Goal: Task Accomplishment & Management: Complete application form

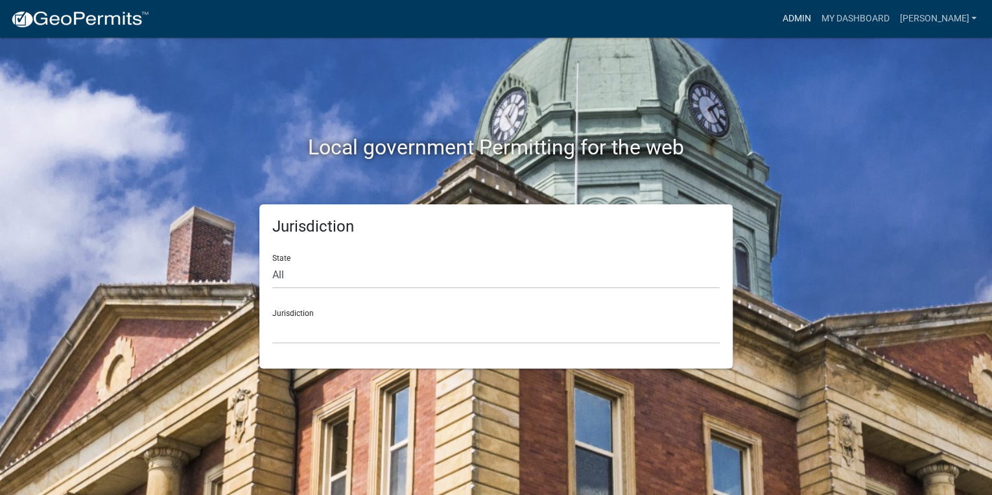
click at [816, 14] on link "Admin" at bounding box center [796, 18] width 39 height 25
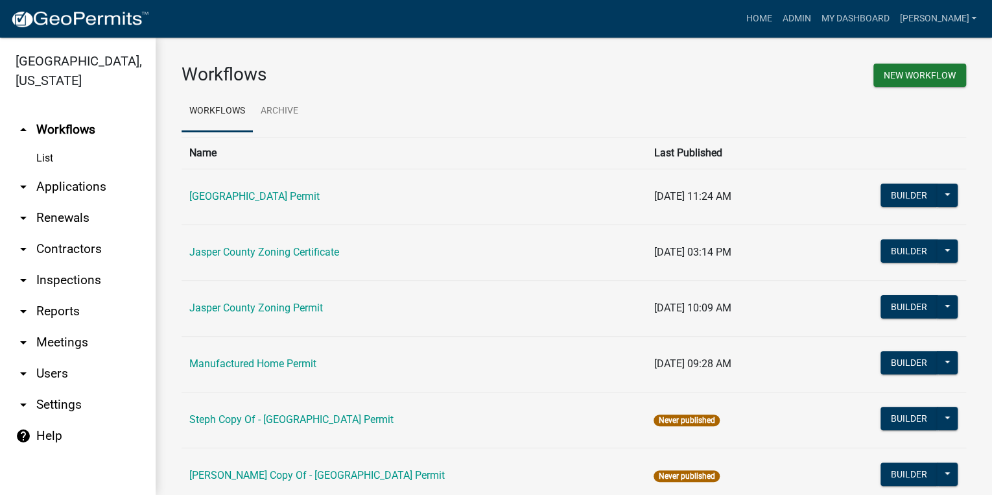
click at [65, 185] on link "arrow_drop_down Applications" at bounding box center [78, 186] width 156 height 31
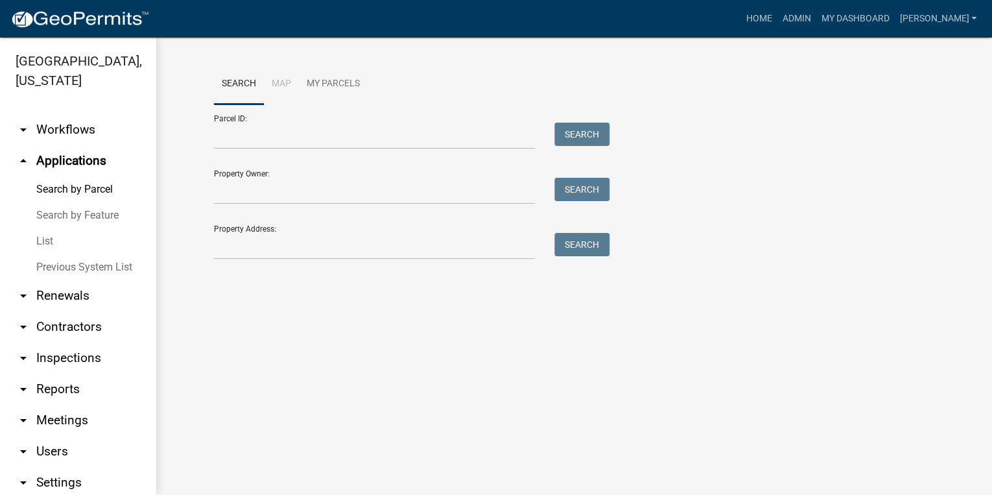
click at [52, 239] on link "List" at bounding box center [78, 241] width 156 height 26
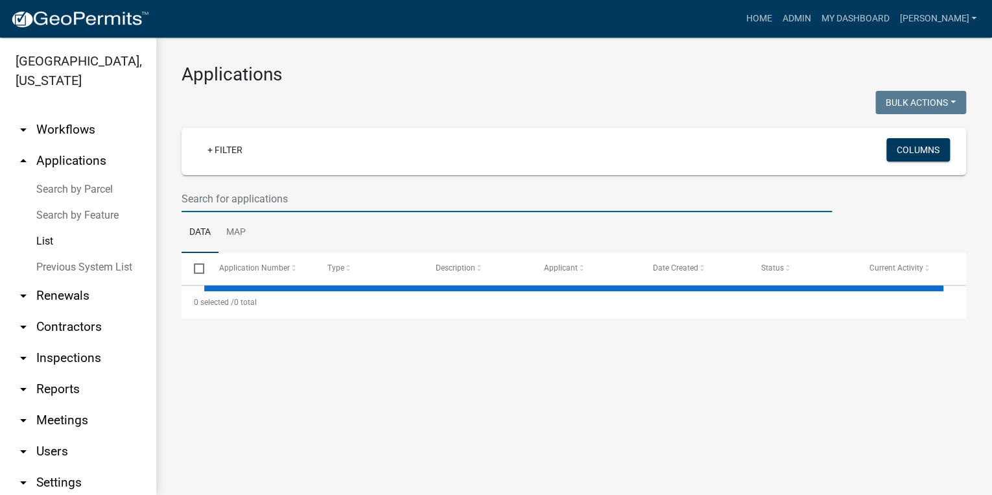
click at [226, 199] on input "text" at bounding box center [507, 198] width 650 height 27
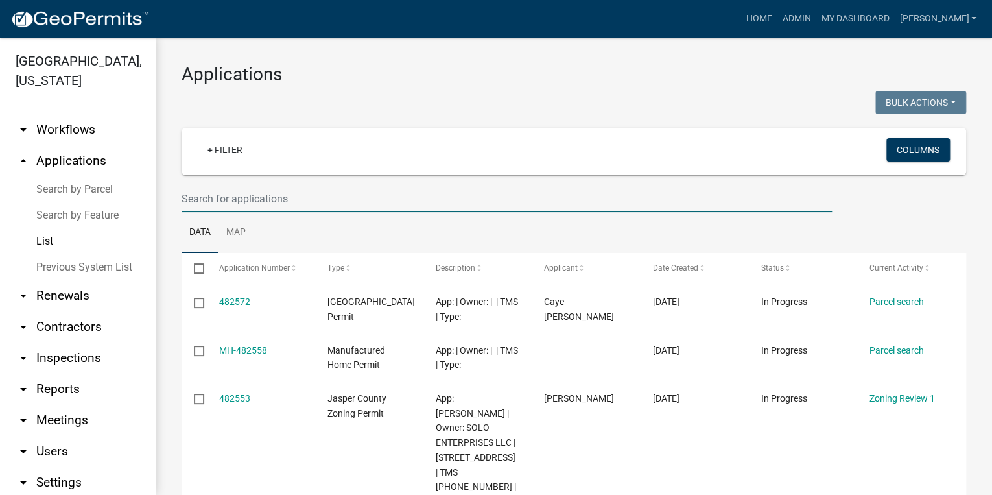
type input "b"
click at [777, 26] on link "Home" at bounding box center [759, 18] width 36 height 25
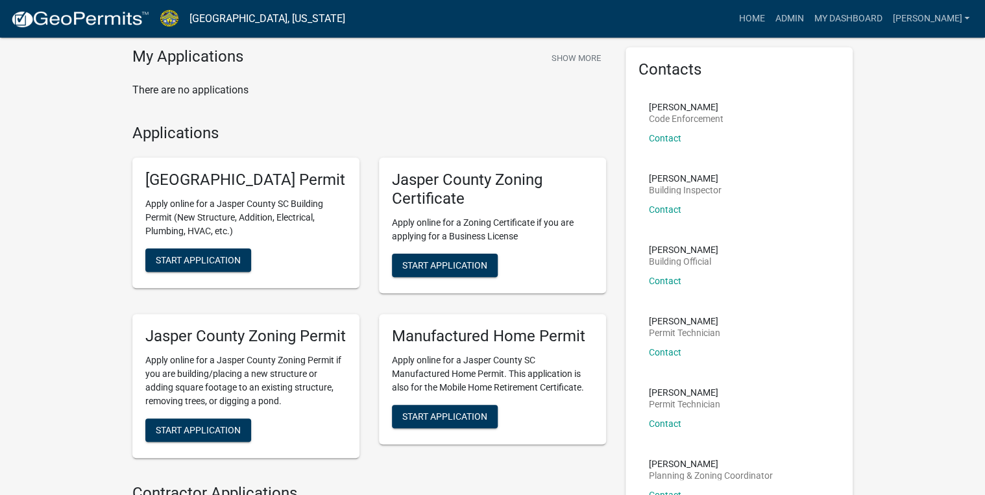
scroll to position [104, 0]
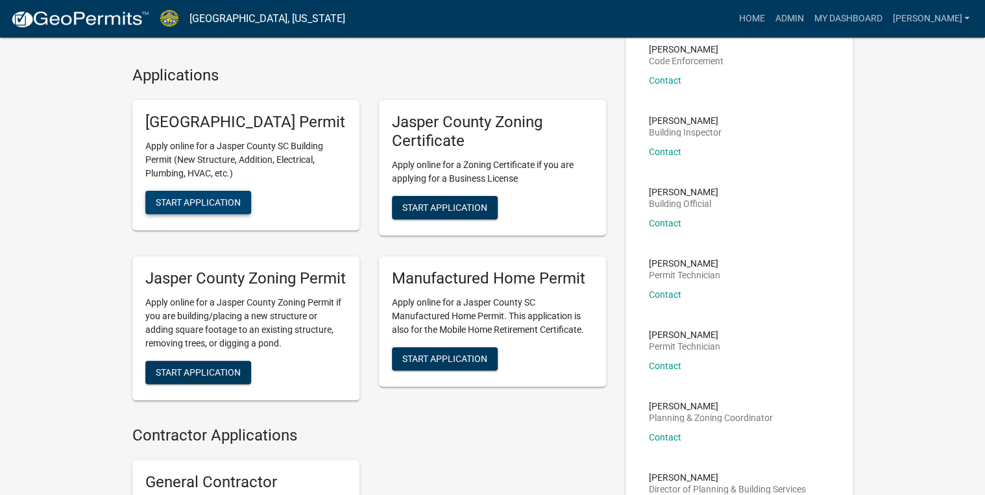
click at [187, 208] on span "Start Application" at bounding box center [198, 202] width 85 height 10
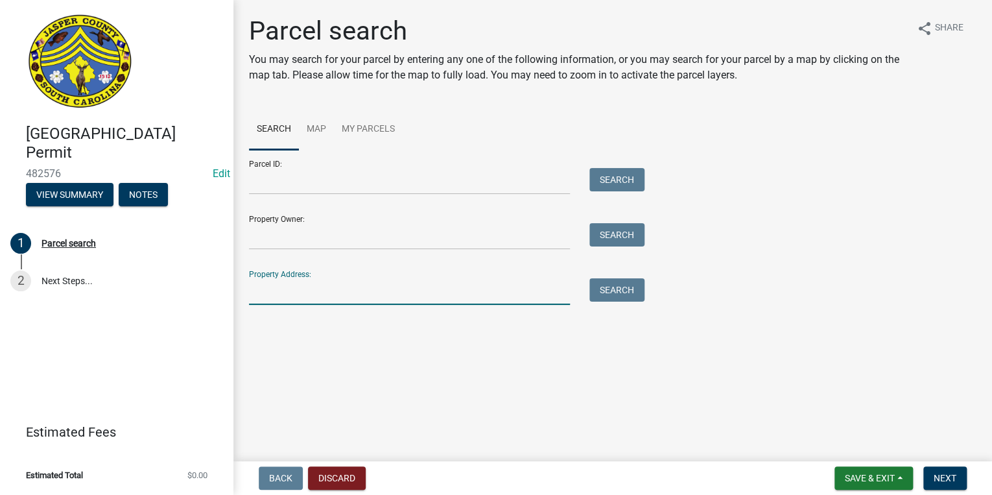
drag, startPoint x: 265, startPoint y: 297, endPoint x: 260, endPoint y: 287, distance: 10.7
click at [265, 297] on input "Property Address:" at bounding box center [409, 291] width 321 height 27
type input "1522 bees creek"
click at [623, 285] on button "Search" at bounding box center [617, 289] width 55 height 23
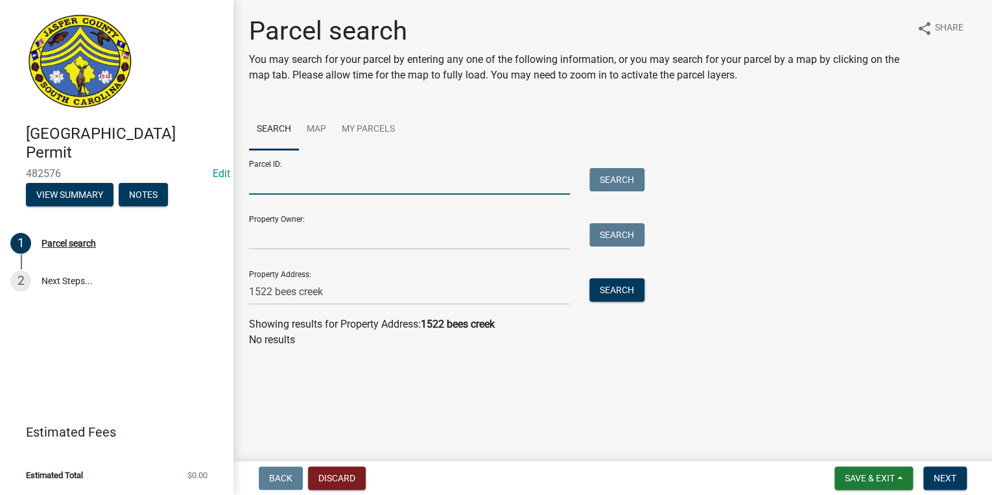
click at [287, 182] on input "Parcel ID:" at bounding box center [409, 181] width 321 height 27
paste input "[PHONE_NUMBER]"
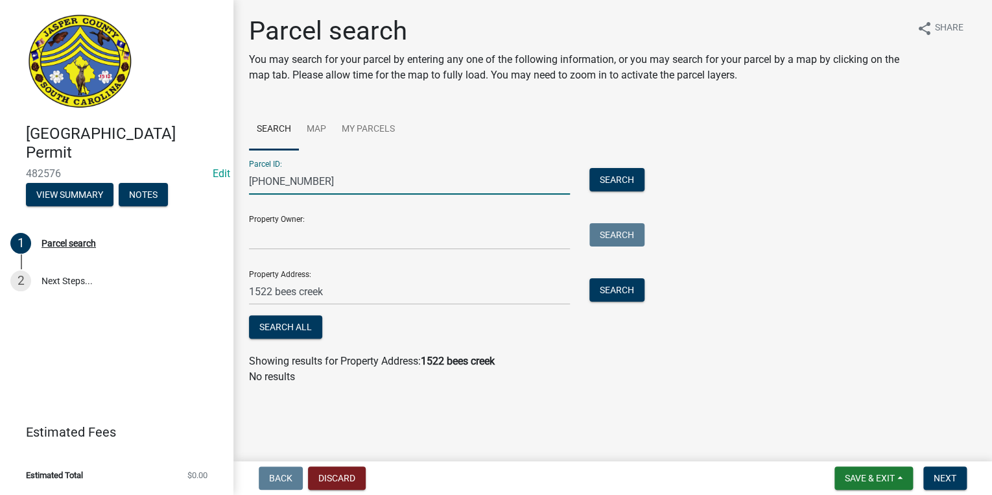
type input "[PHONE_NUMBER]"
drag, startPoint x: 335, startPoint y: 289, endPoint x: 236, endPoint y: 304, distance: 99.7
click at [236, 304] on div "Parcel search You may search for your parcel by entering any one of the followi…" at bounding box center [612, 206] width 759 height 381
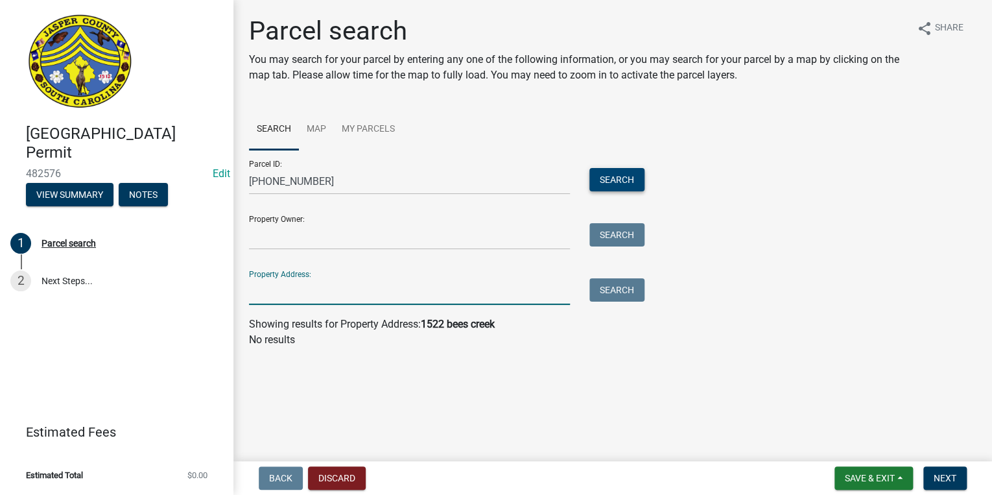
click at [606, 182] on button "Search" at bounding box center [617, 179] width 55 height 23
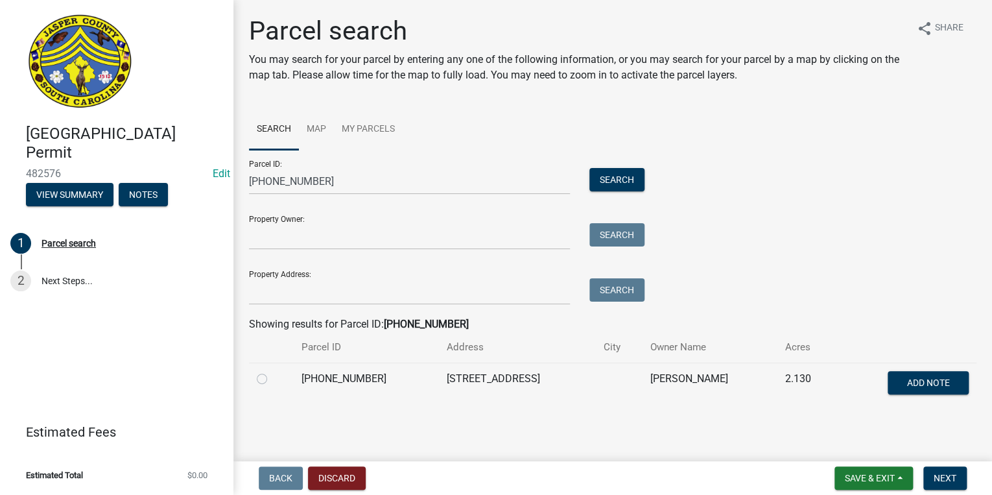
click at [272, 371] on label at bounding box center [272, 371] width 0 height 0
click at [272, 379] on input "radio" at bounding box center [276, 375] width 8 height 8
radio input "true"
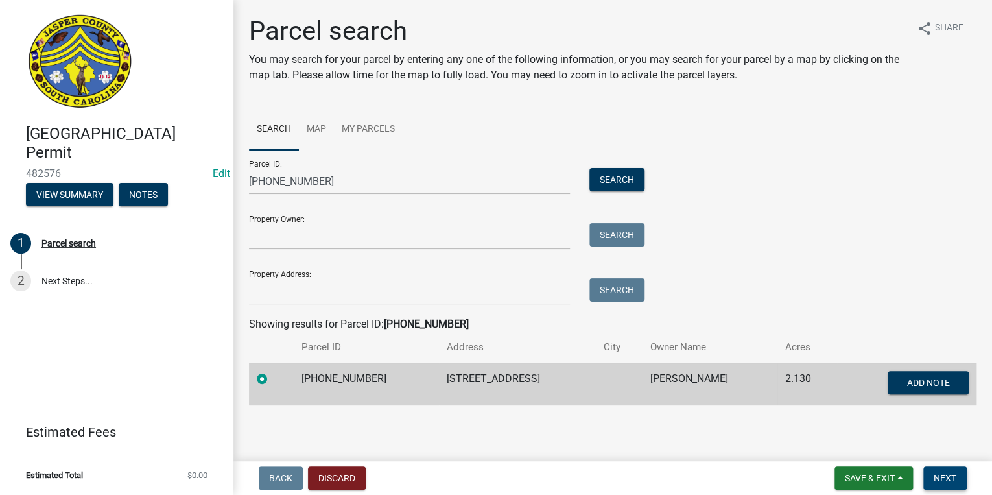
click at [934, 480] on span "Next" at bounding box center [945, 478] width 23 height 10
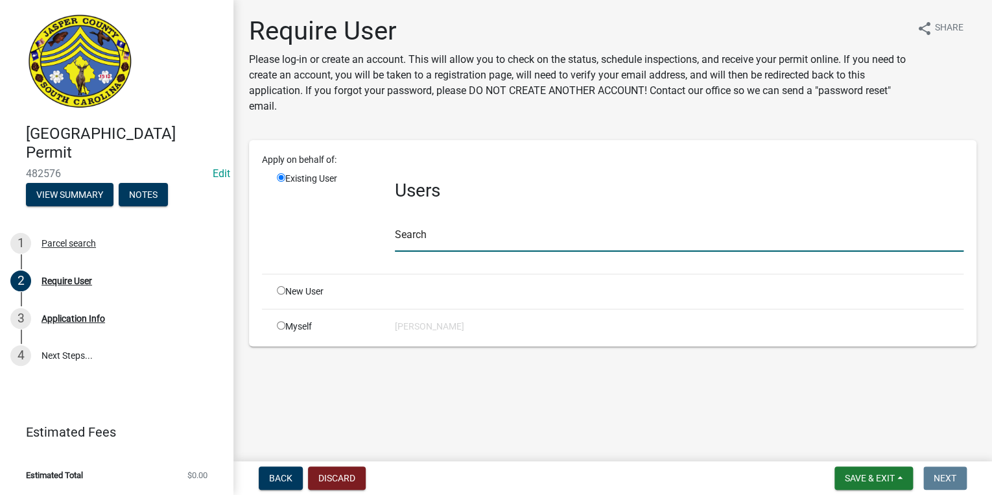
drag, startPoint x: 449, startPoint y: 234, endPoint x: 490, endPoint y: 235, distance: 40.9
click at [449, 234] on input "text" at bounding box center [679, 238] width 569 height 27
type input "n"
type input "H"
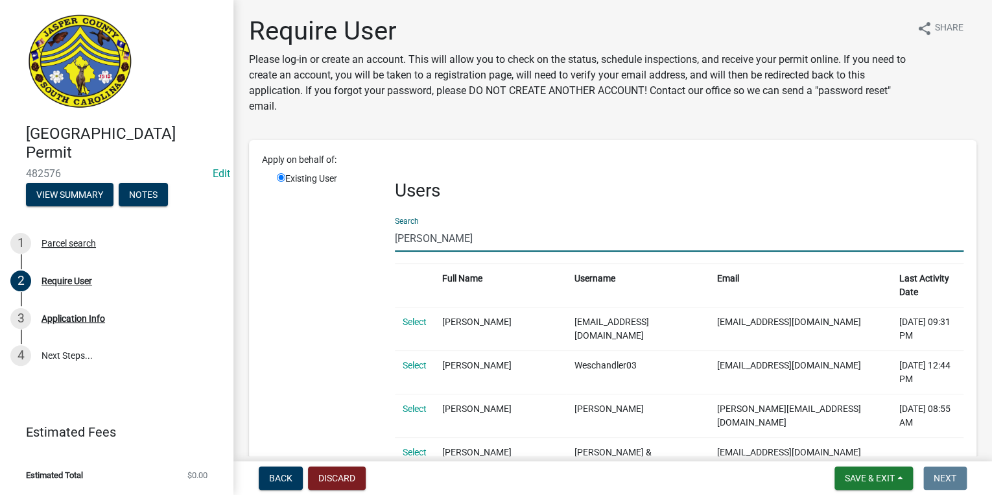
drag, startPoint x: 481, startPoint y: 239, endPoint x: 485, endPoint y: 228, distance: 11.1
click at [481, 239] on input "[PERSON_NAME]" at bounding box center [679, 238] width 569 height 27
type input "w"
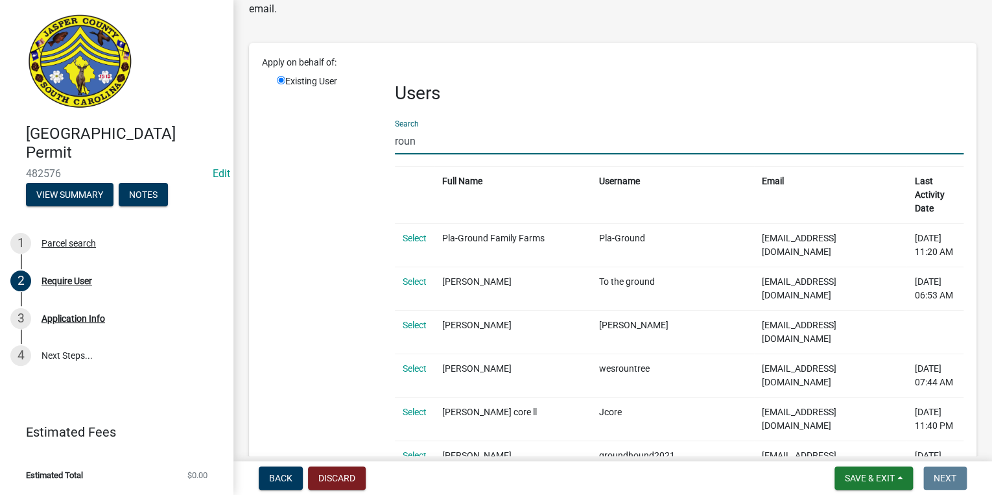
scroll to position [104, 0]
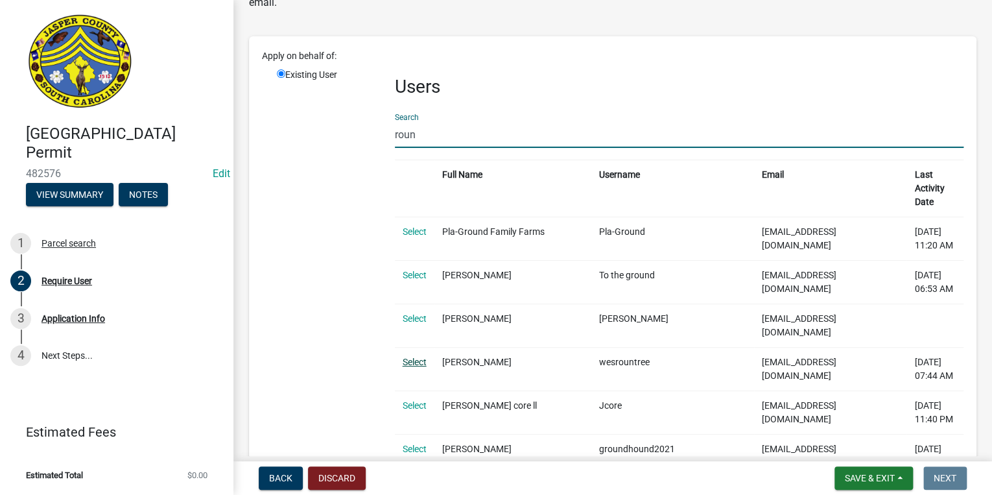
type input "roun"
click at [407, 357] on link "Select" at bounding box center [415, 362] width 24 height 10
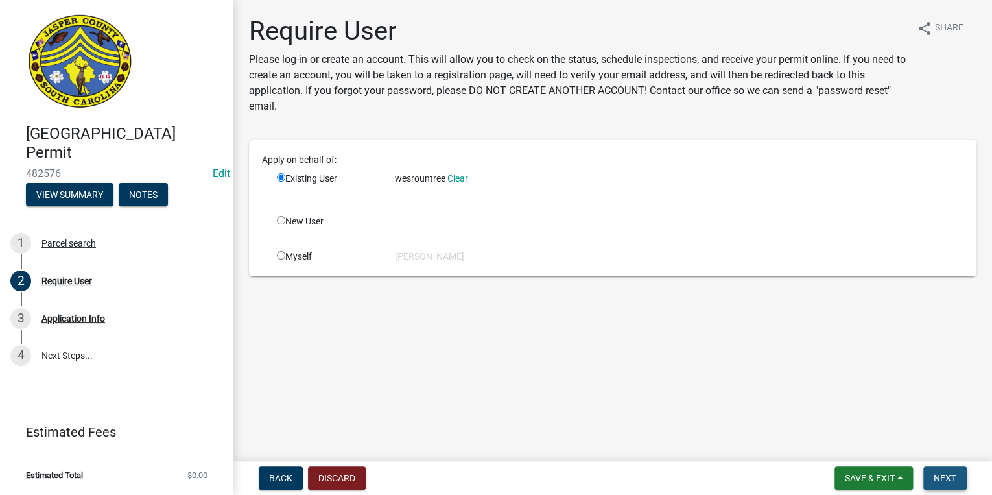
click at [944, 470] on button "Next" at bounding box center [945, 477] width 43 height 23
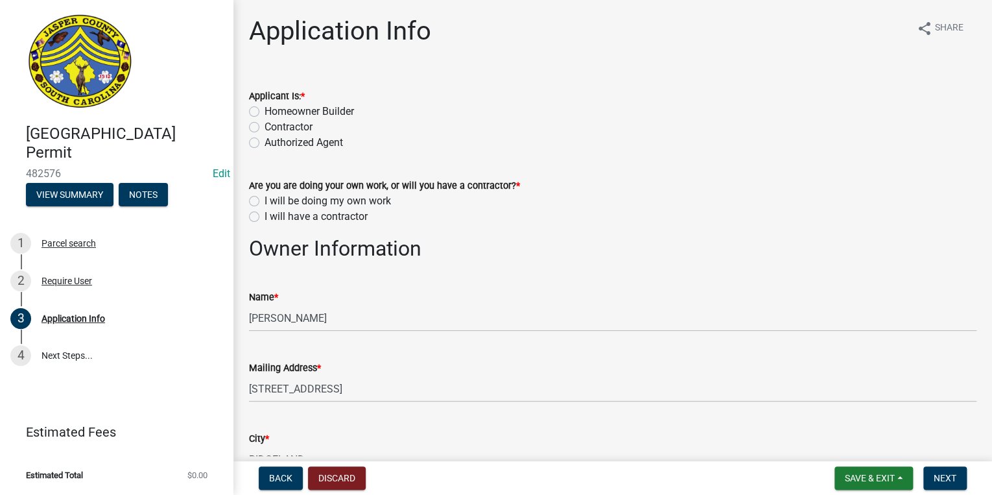
click at [265, 110] on label "Homeowner Builder" at bounding box center [310, 112] width 90 height 16
click at [265, 110] on input "Homeowner Builder" at bounding box center [269, 108] width 8 height 8
radio input "true"
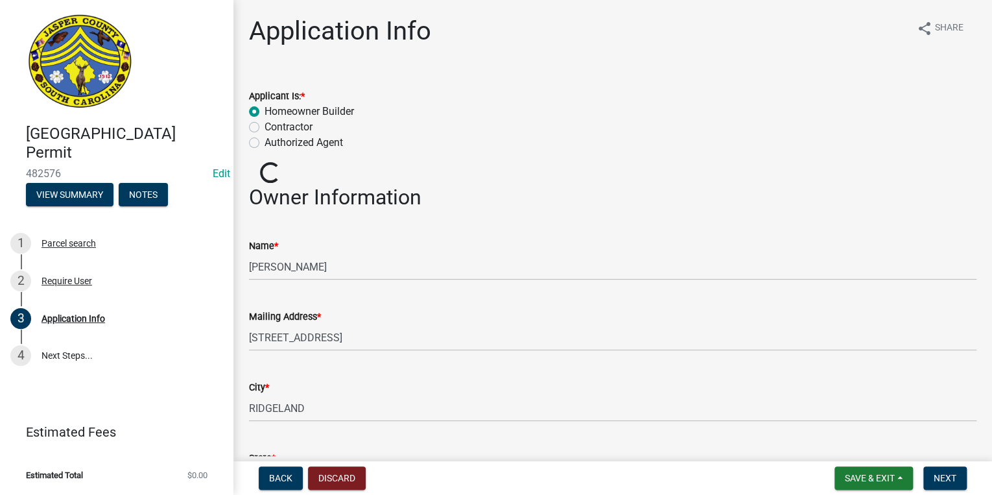
scroll to position [104, 0]
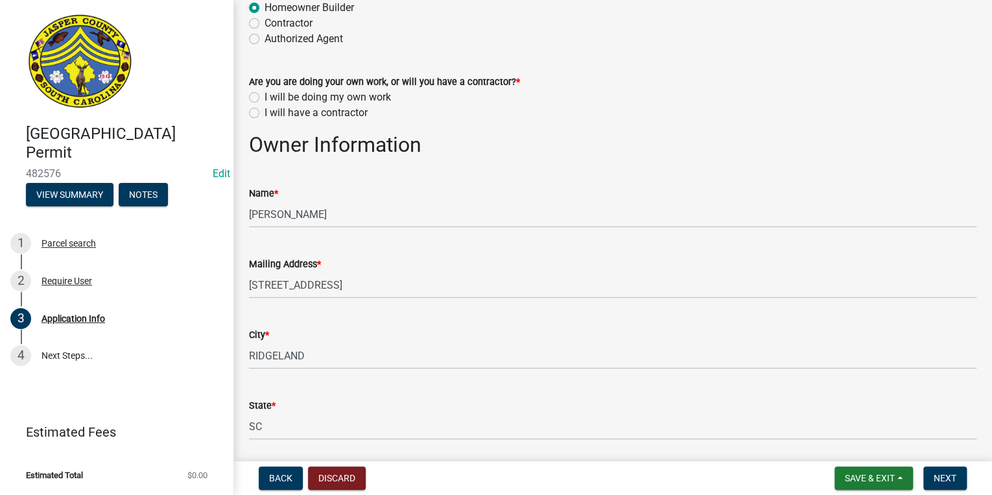
click at [265, 96] on label "I will be doing my own work" at bounding box center [328, 98] width 126 height 16
click at [265, 96] on input "I will be doing my own work" at bounding box center [269, 94] width 8 height 8
radio input "true"
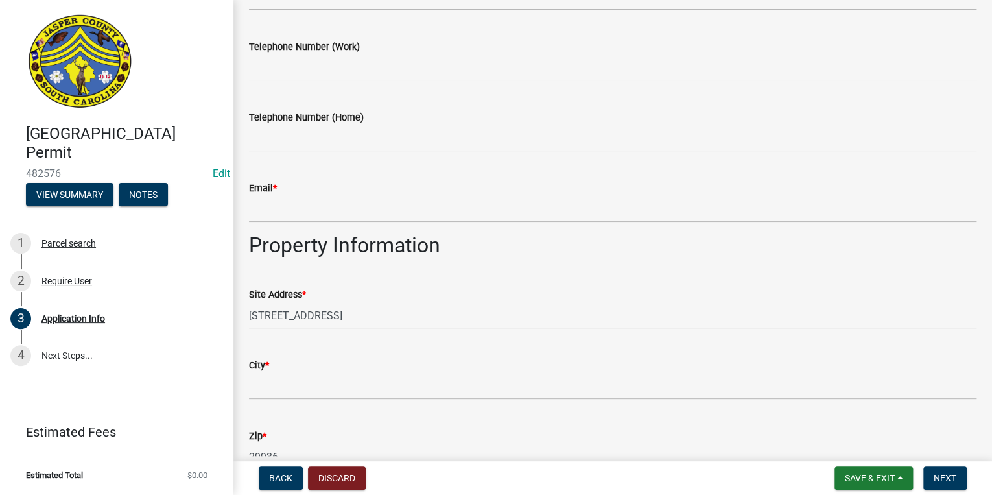
scroll to position [571, 0]
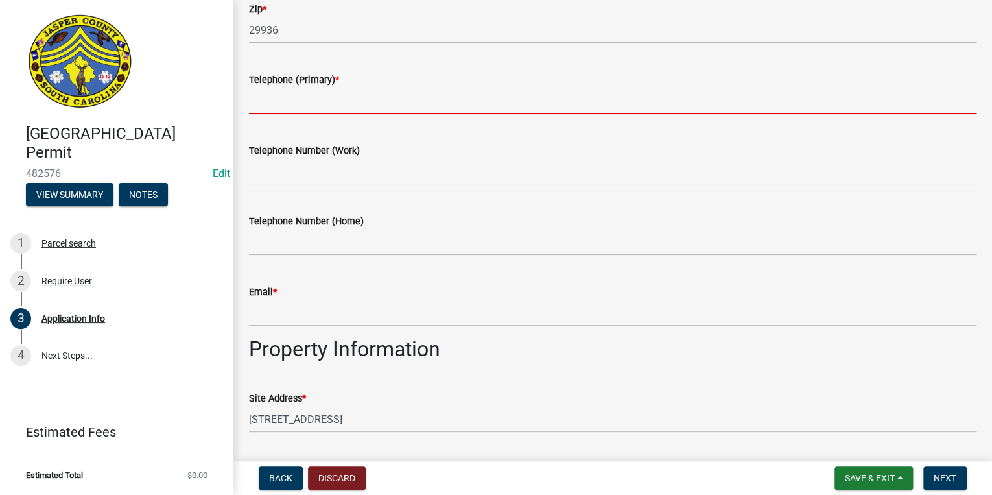
click at [289, 102] on input "Telephone (Primary) *" at bounding box center [613, 101] width 728 height 27
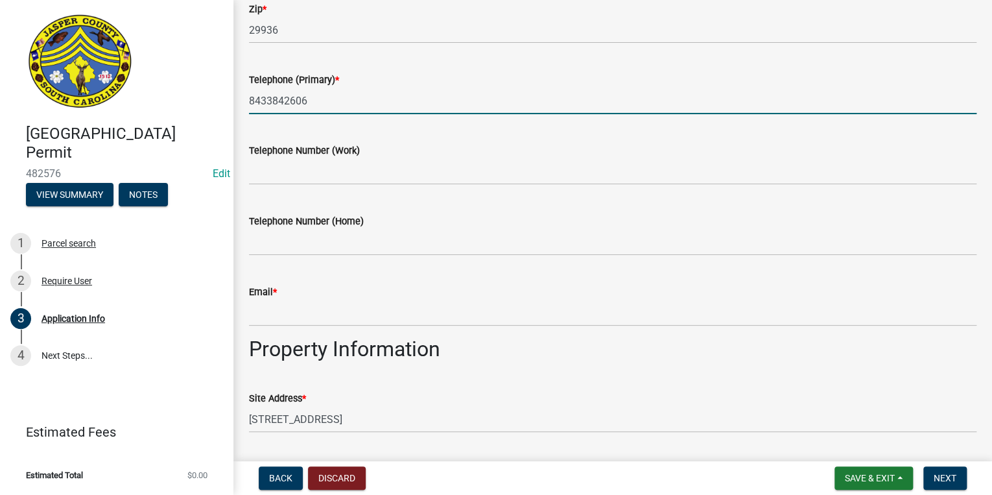
type input "8433842606"
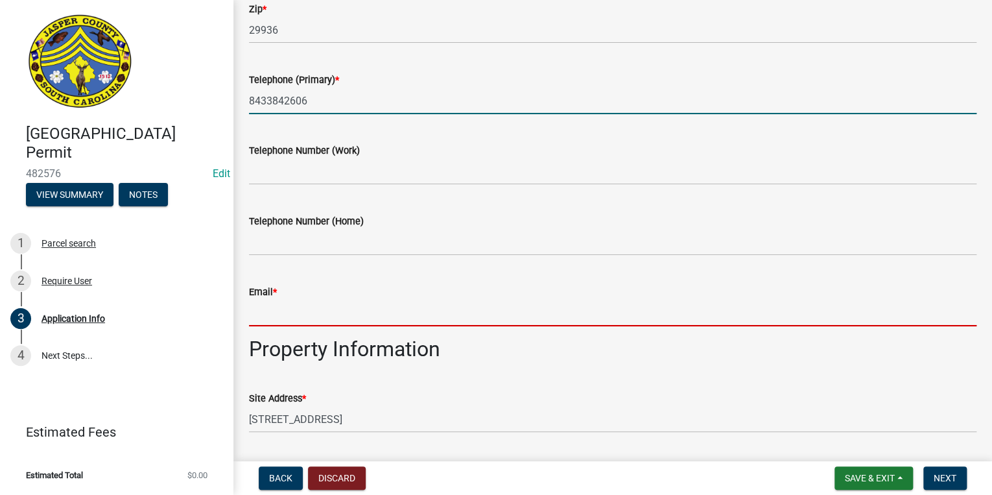
click at [293, 315] on input "Email *" at bounding box center [613, 313] width 728 height 27
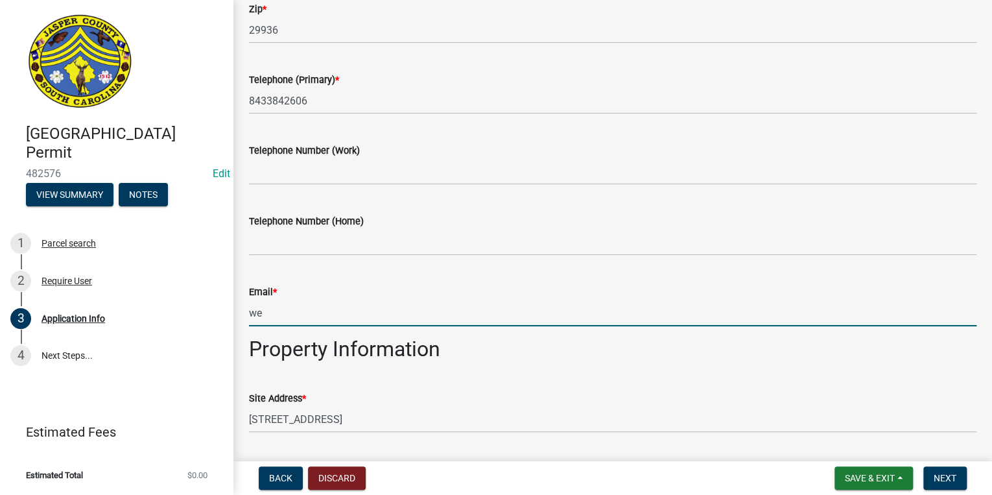
type input "w"
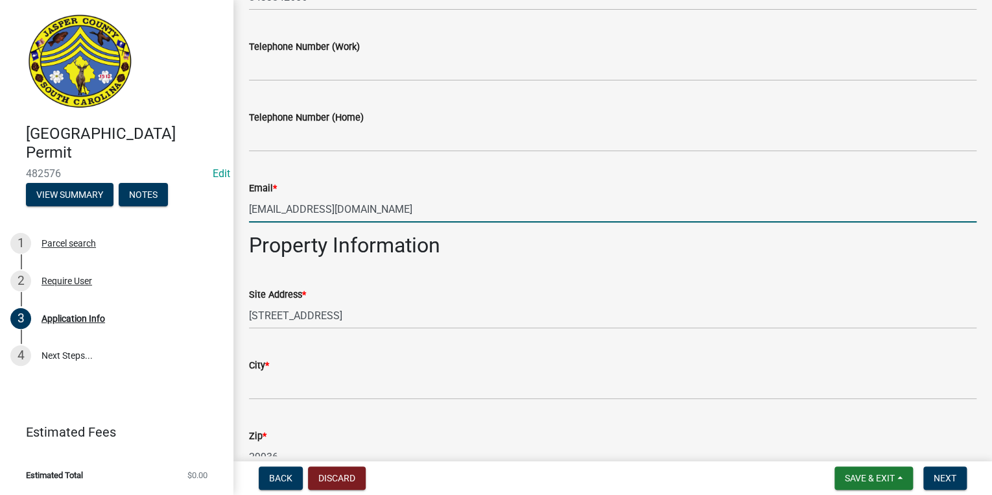
scroll to position [726, 0]
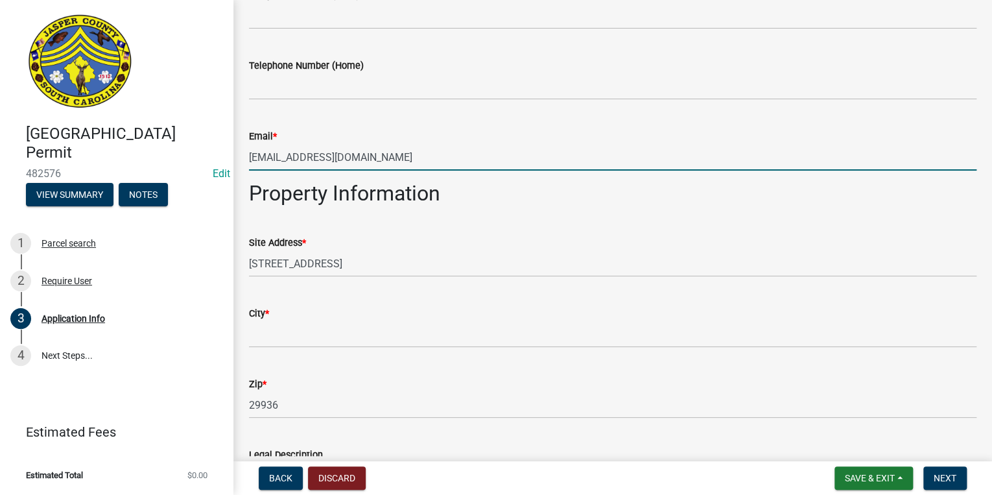
type input "[EMAIL_ADDRESS][DOMAIN_NAME]"
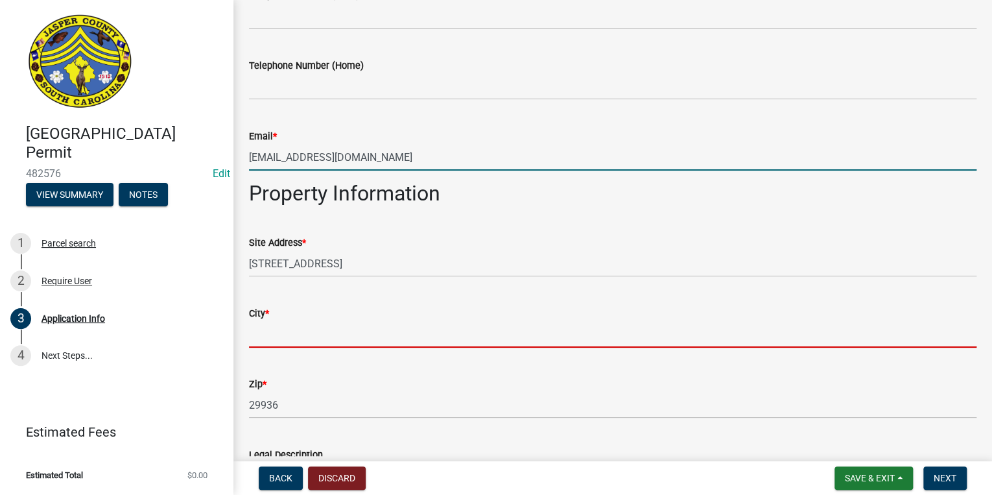
click at [325, 342] on input "City *" at bounding box center [613, 334] width 728 height 27
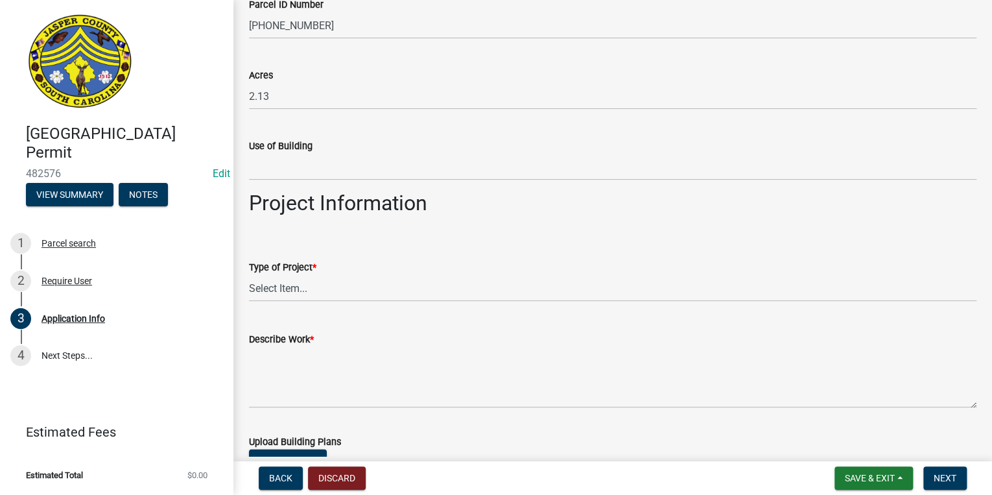
scroll to position [1297, 0]
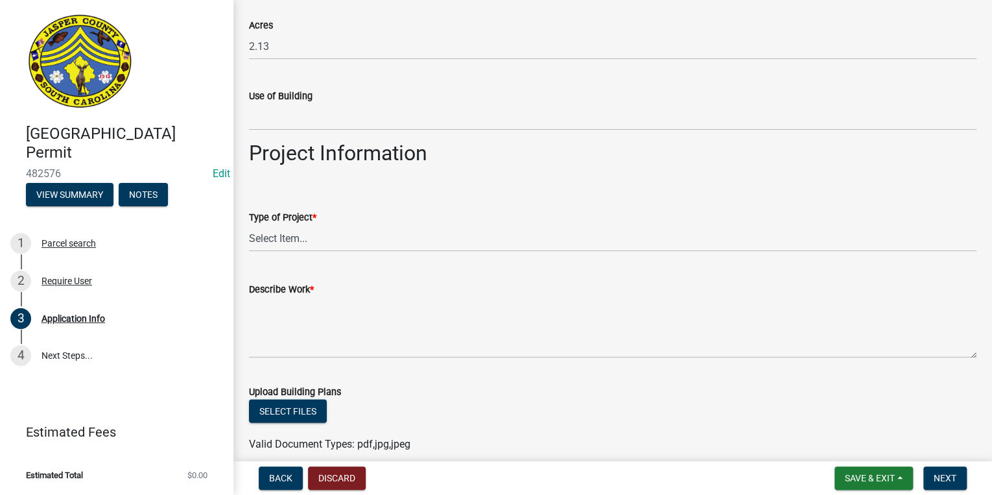
type input "ridgeland"
click at [279, 236] on select "Select Item... Construction Trailer/Shipping Container Residential Demolition C…" at bounding box center [613, 238] width 728 height 27
click at [249, 225] on select "Select Item... Construction Trailer/Shipping Container Residential Demolition C…" at bounding box center [613, 238] width 728 height 27
select select "83a29df9-b3ca-487b-b3ec-56d88b03b1fe"
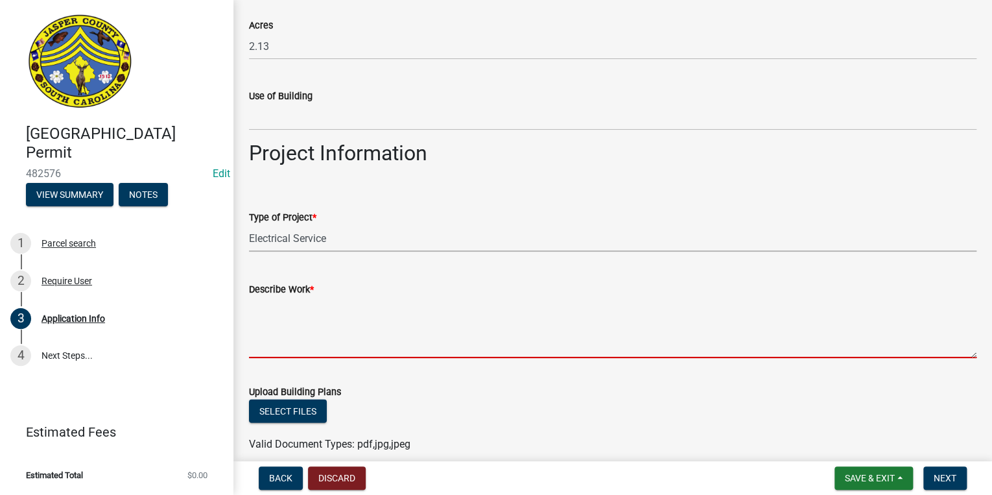
click at [302, 311] on textarea "Describe Work *" at bounding box center [613, 327] width 728 height 61
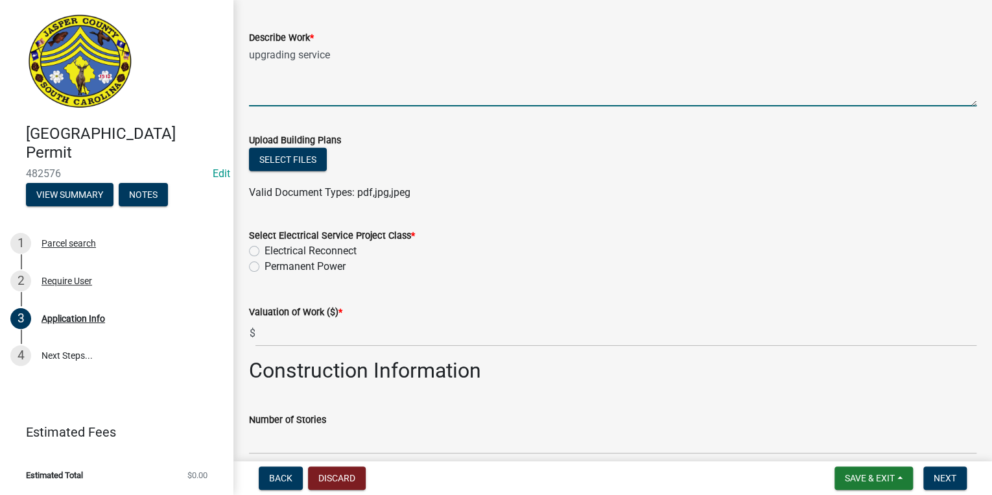
scroll to position [1608, 0]
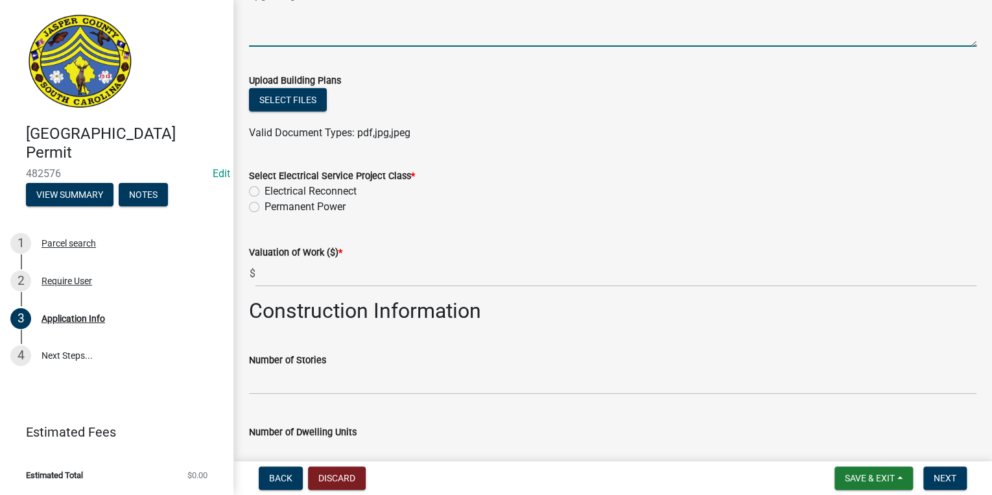
type textarea "upgrading service"
click at [265, 204] on label "Permanent Power" at bounding box center [305, 207] width 81 height 16
click at [265, 204] on input "Permanent Power" at bounding box center [269, 203] width 8 height 8
radio input "true"
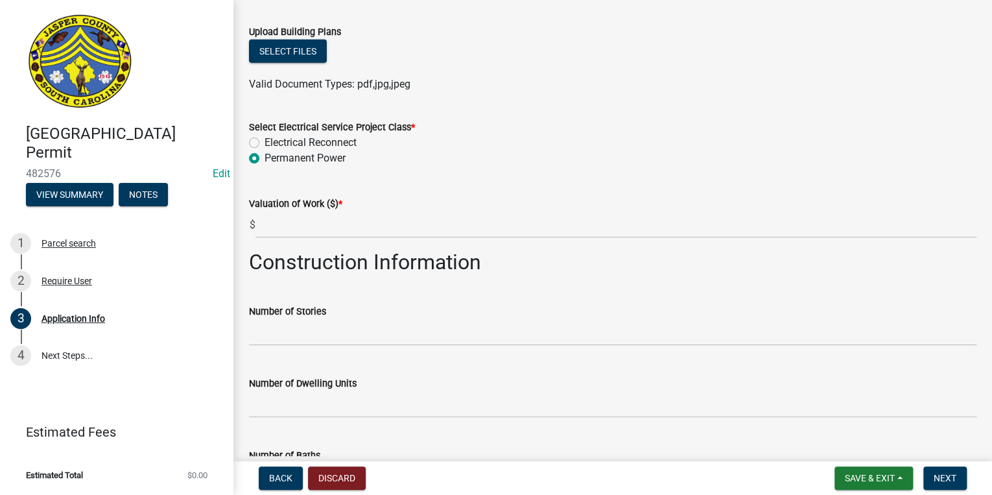
scroll to position [1712, 0]
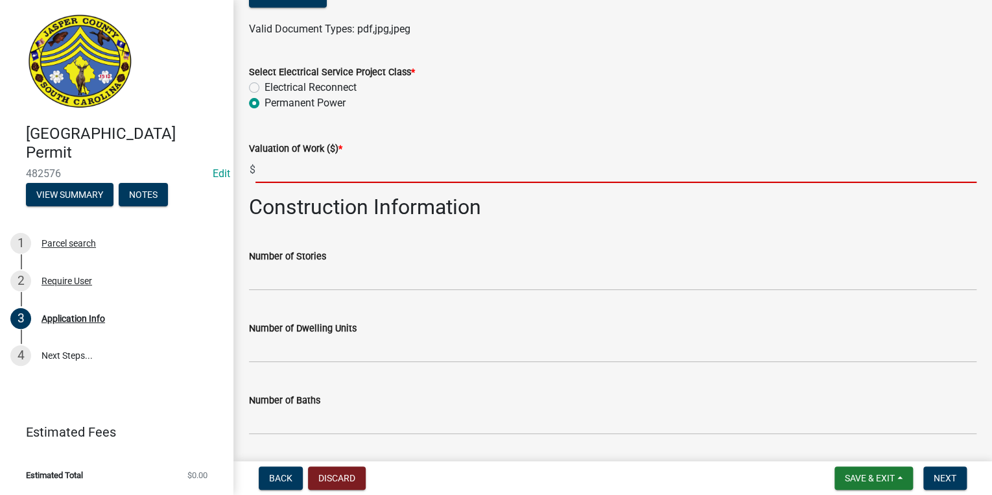
click at [342, 171] on input "text" at bounding box center [616, 169] width 721 height 27
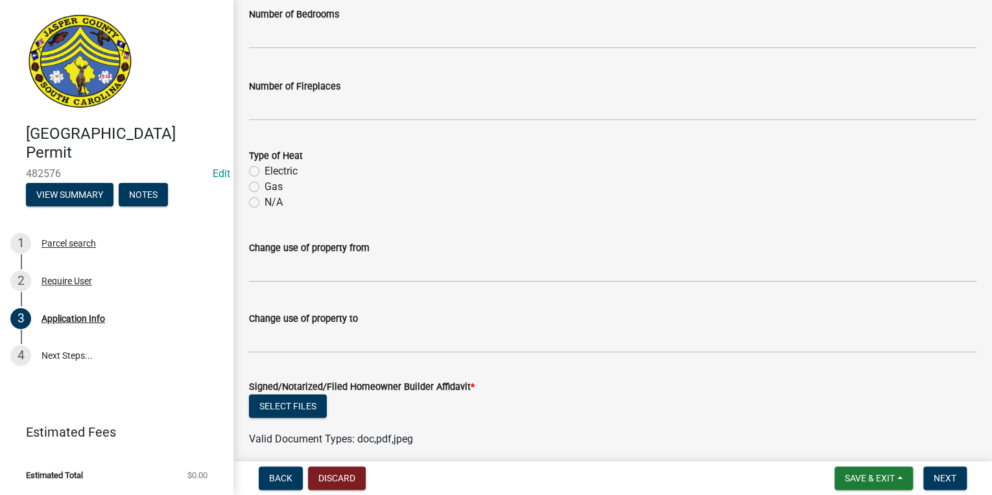
scroll to position [2223, 0]
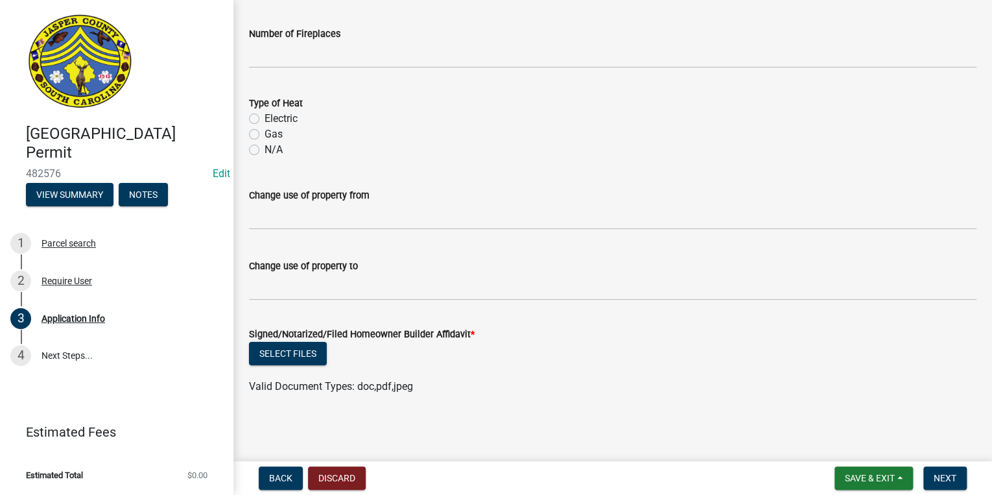
type input "500"
click at [295, 350] on button "Select files" at bounding box center [288, 353] width 78 height 23
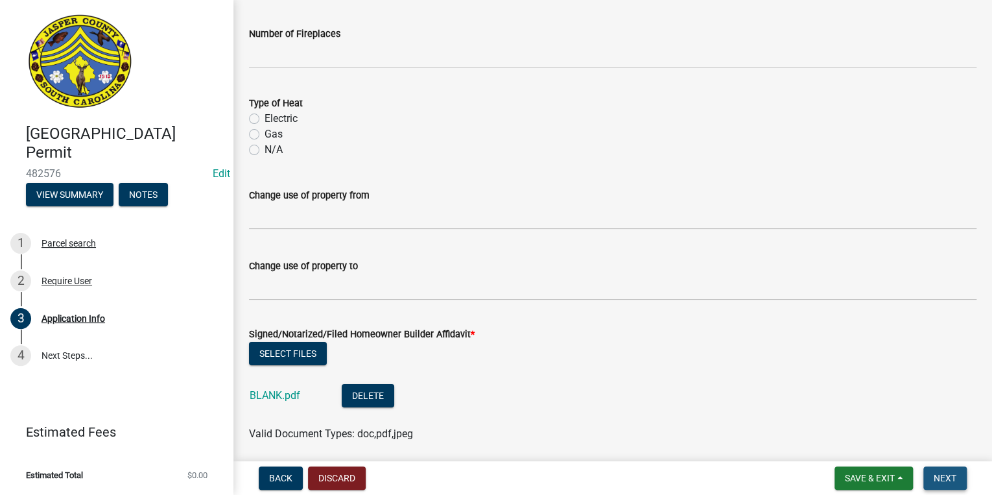
click at [954, 477] on span "Next" at bounding box center [945, 478] width 23 height 10
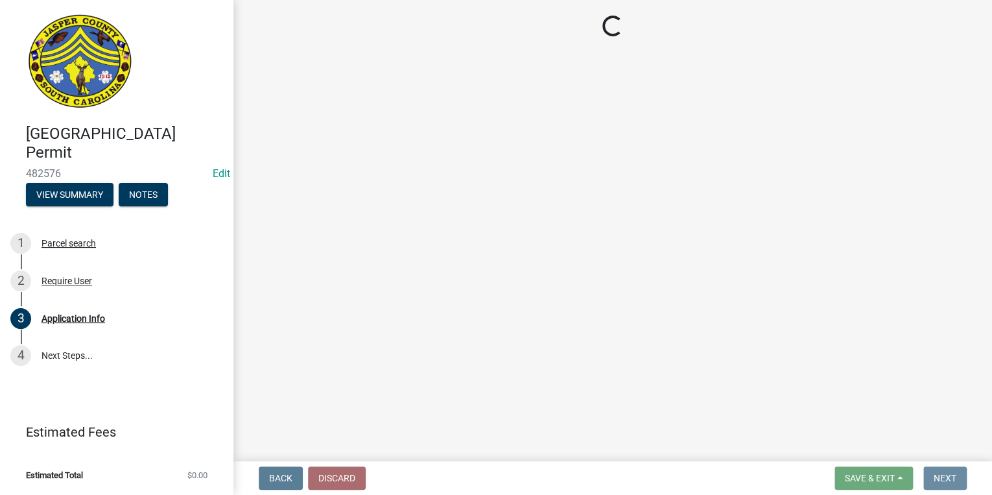
scroll to position [0, 0]
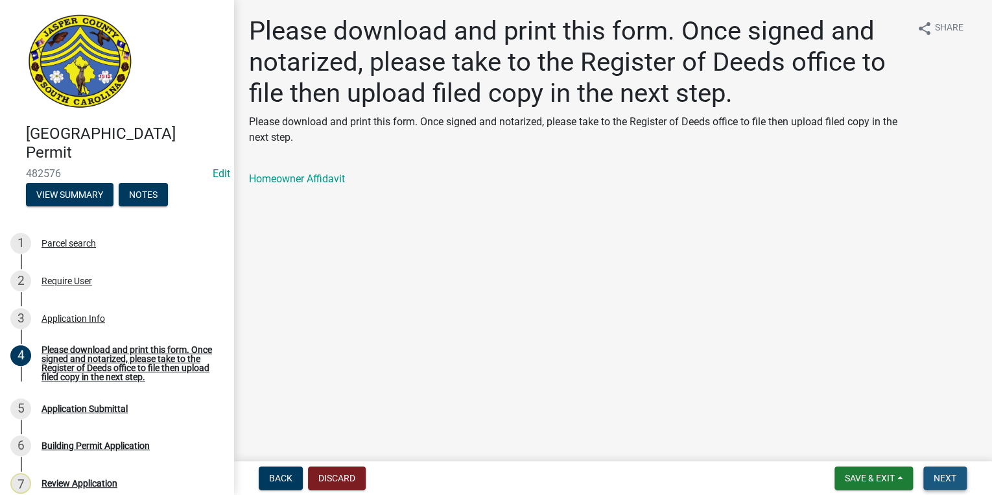
click at [949, 473] on span "Next" at bounding box center [945, 478] width 23 height 10
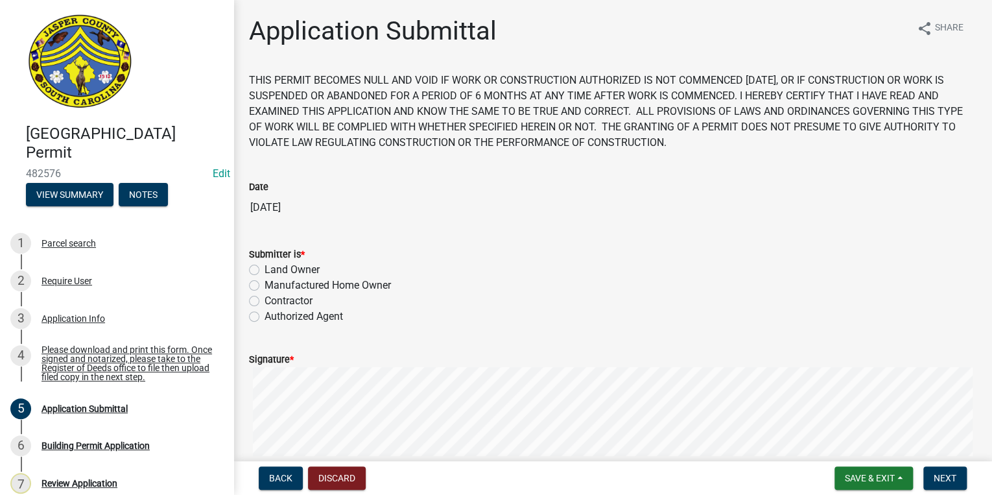
click at [265, 287] on label "Manufactured Home Owner" at bounding box center [328, 286] width 126 height 16
click at [265, 286] on input "Manufactured Home Owner" at bounding box center [269, 282] width 8 height 8
radio input "true"
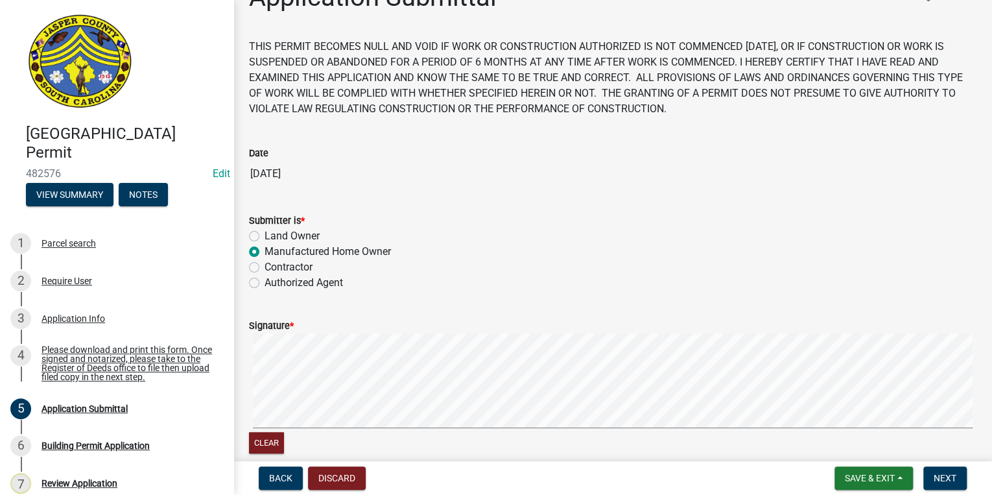
scroll to position [52, 0]
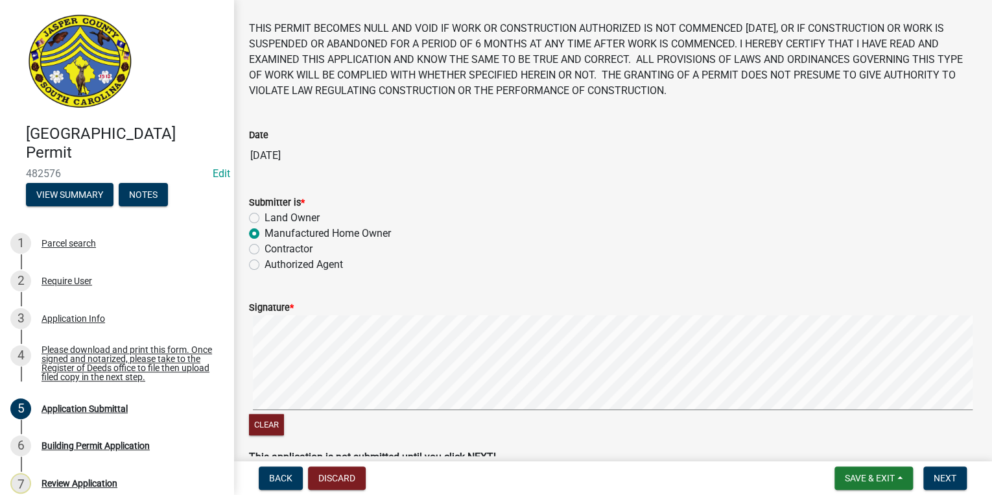
click at [265, 219] on label "Land Owner" at bounding box center [292, 218] width 55 height 16
click at [265, 219] on input "Land Owner" at bounding box center [269, 214] width 8 height 8
radio input "true"
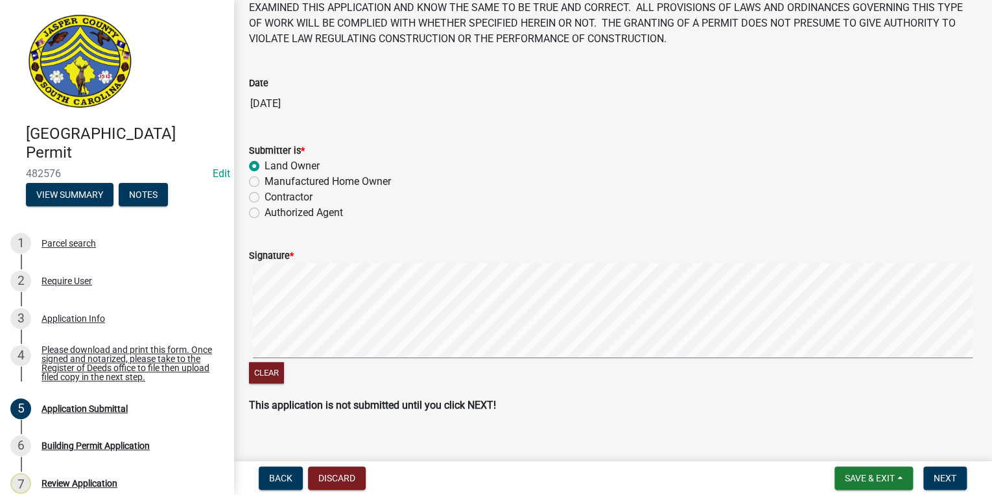
scroll to position [122, 0]
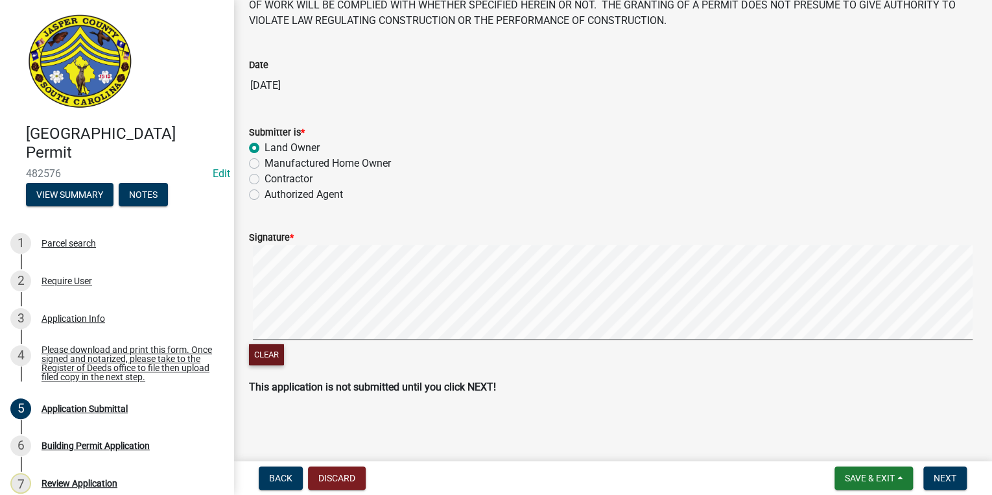
click at [258, 351] on button "Clear" at bounding box center [266, 354] width 35 height 21
click at [340, 345] on div "Clear" at bounding box center [613, 306] width 728 height 123
click at [949, 477] on span "Next" at bounding box center [945, 478] width 23 height 10
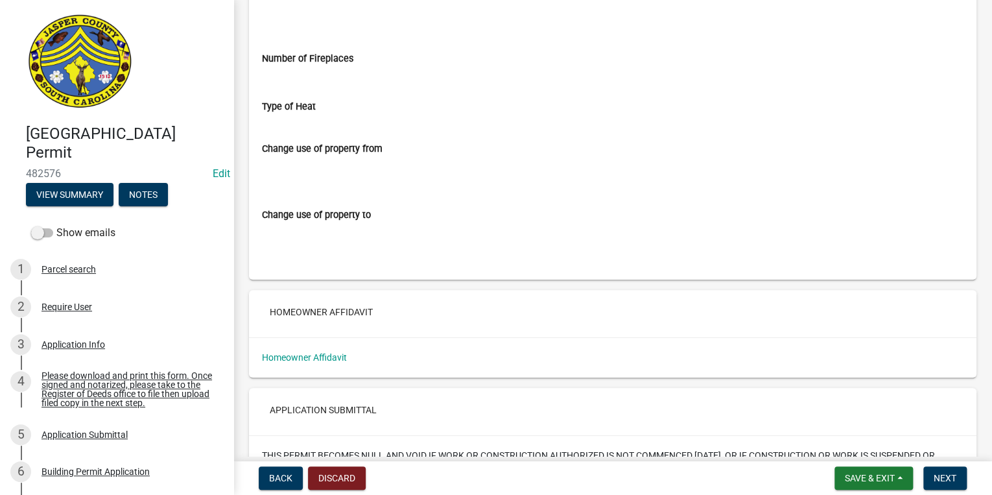
scroll to position [2750, 0]
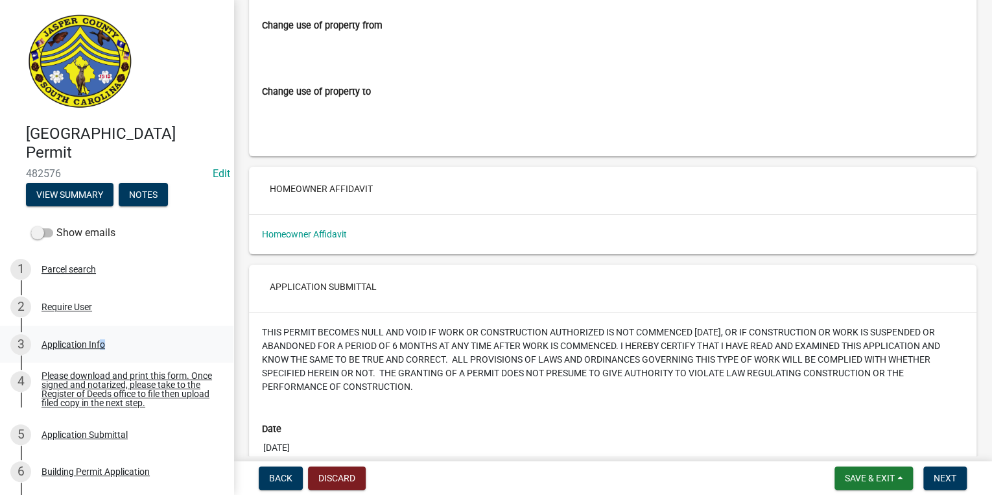
click at [97, 351] on div "3 Application Info" at bounding box center [111, 344] width 202 height 21
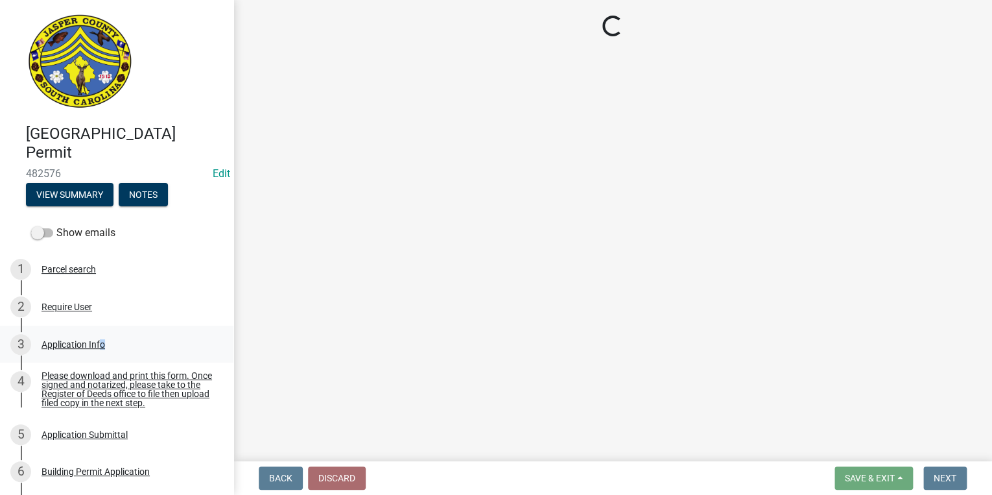
scroll to position [0, 0]
select select "83a29df9-b3ca-487b-b3ec-56d88b03b1fe"
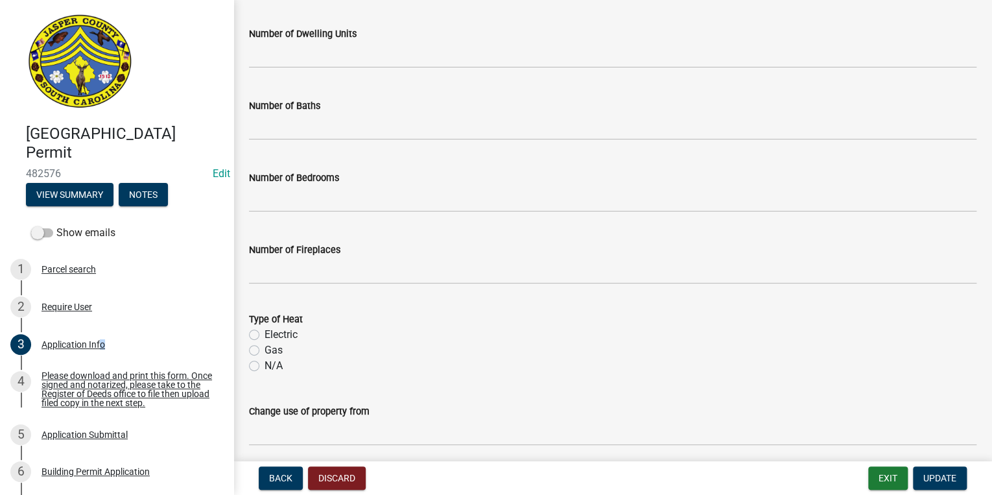
scroll to position [2391, 0]
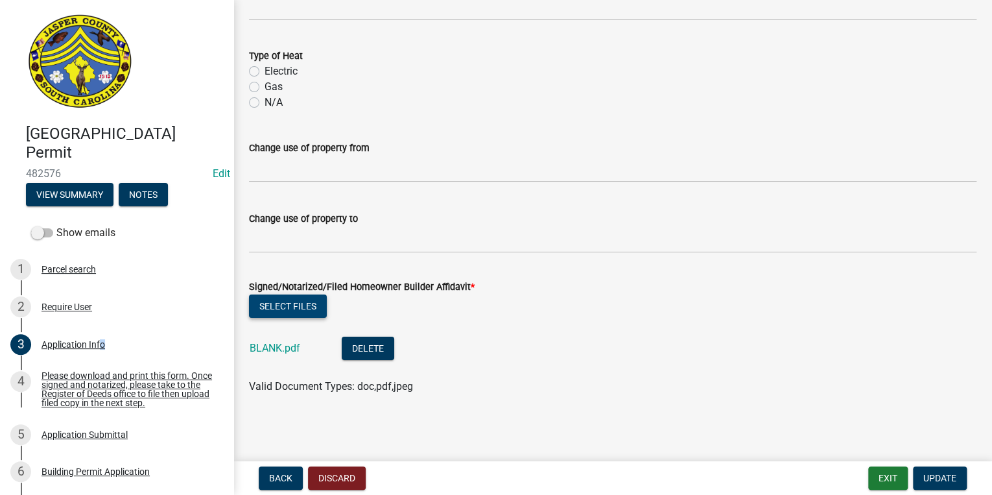
click at [266, 306] on button "Select files" at bounding box center [288, 305] width 78 height 23
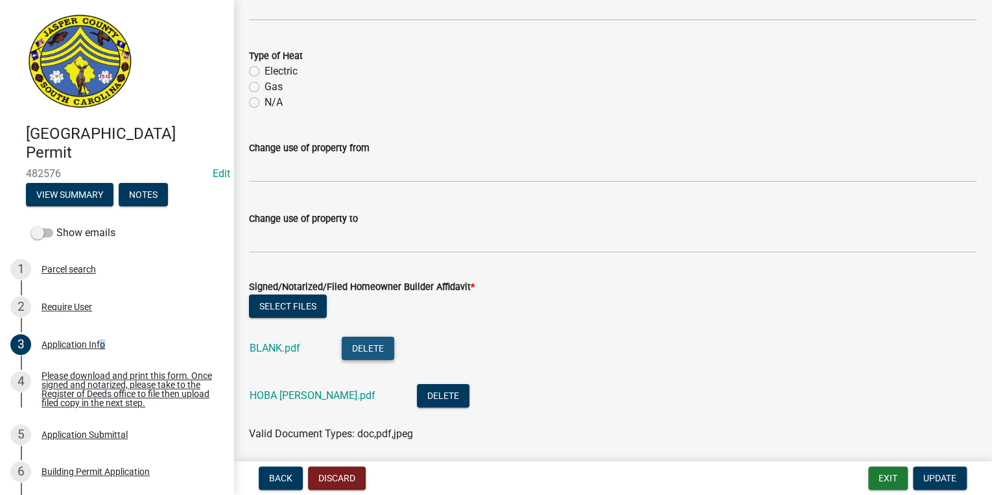
click at [357, 346] on button "Delete" at bounding box center [368, 348] width 53 height 23
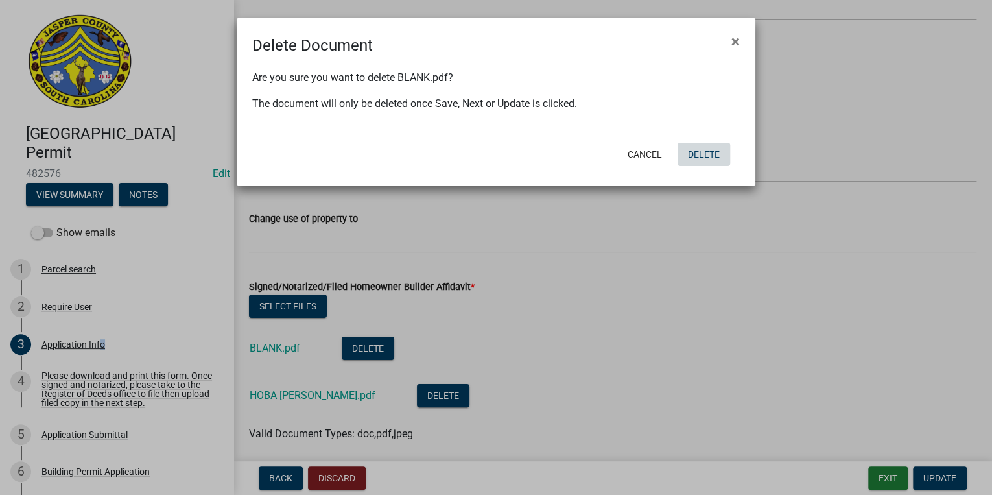
click at [706, 150] on button "Delete" at bounding box center [704, 154] width 53 height 23
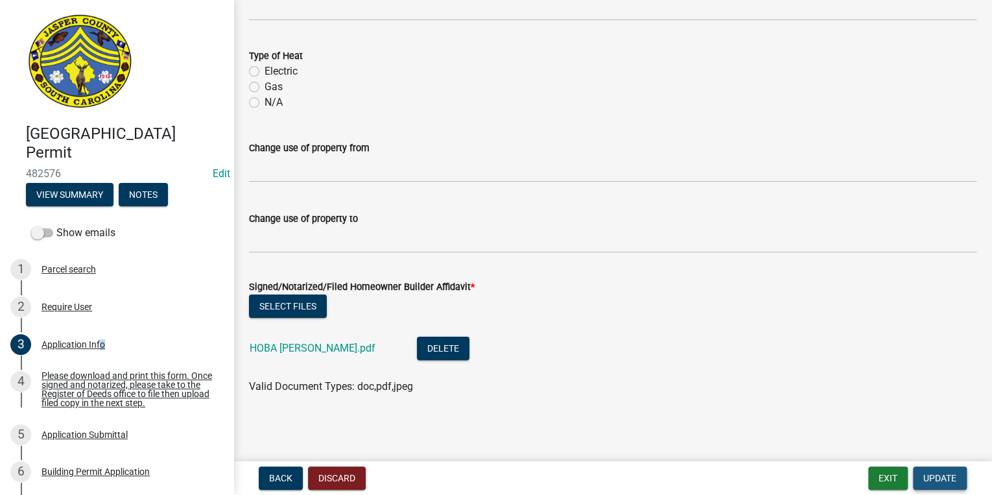
click at [929, 474] on span "Update" at bounding box center [940, 478] width 33 height 10
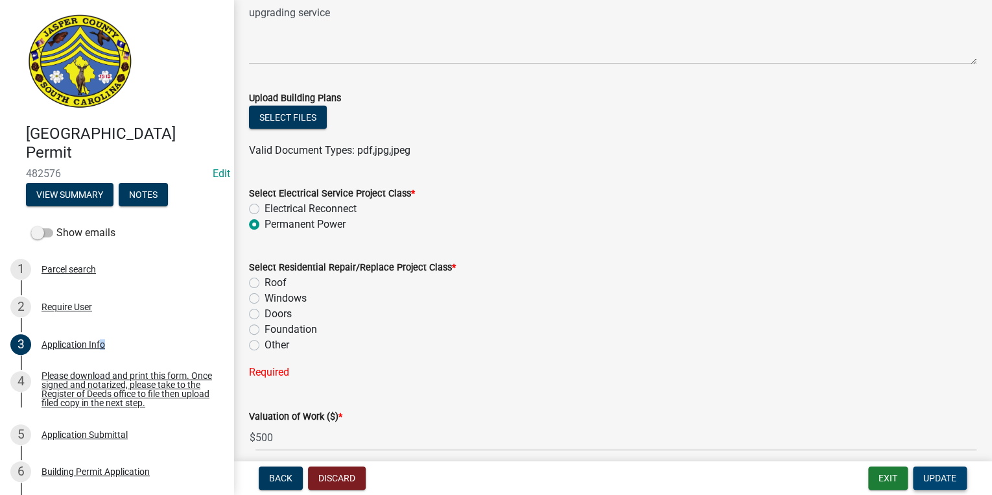
scroll to position [1586, 0]
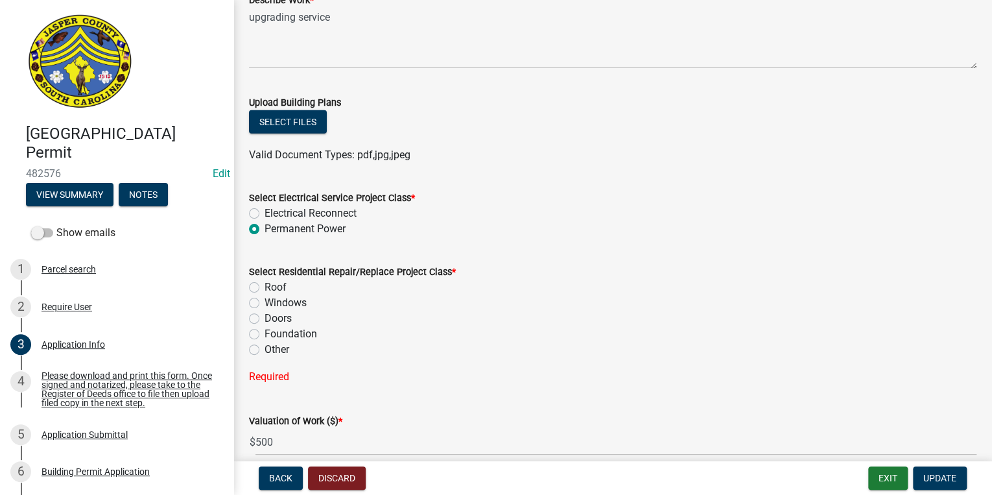
click at [265, 348] on label "Other" at bounding box center [277, 350] width 25 height 16
click at [265, 348] on input "Other" at bounding box center [269, 346] width 8 height 8
radio input "true"
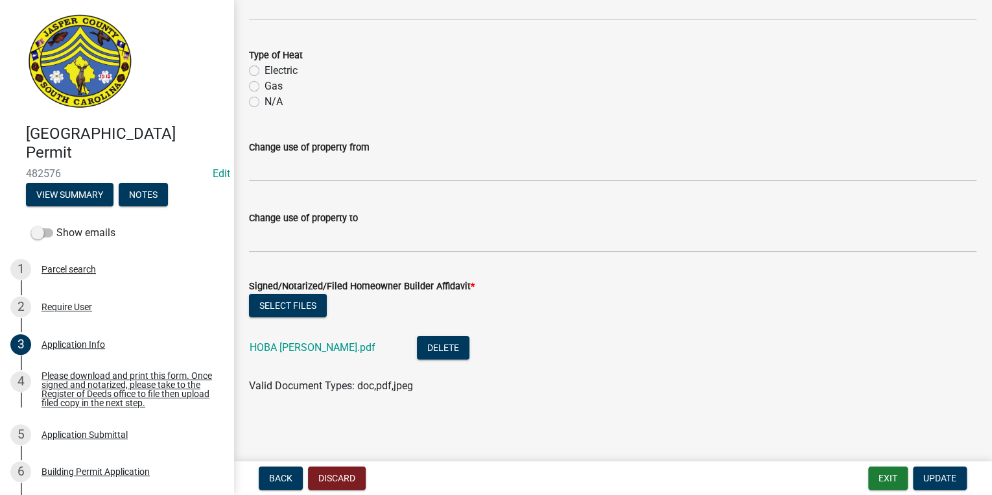
scroll to position [2391, 0]
click at [943, 480] on span "Update" at bounding box center [940, 478] width 33 height 10
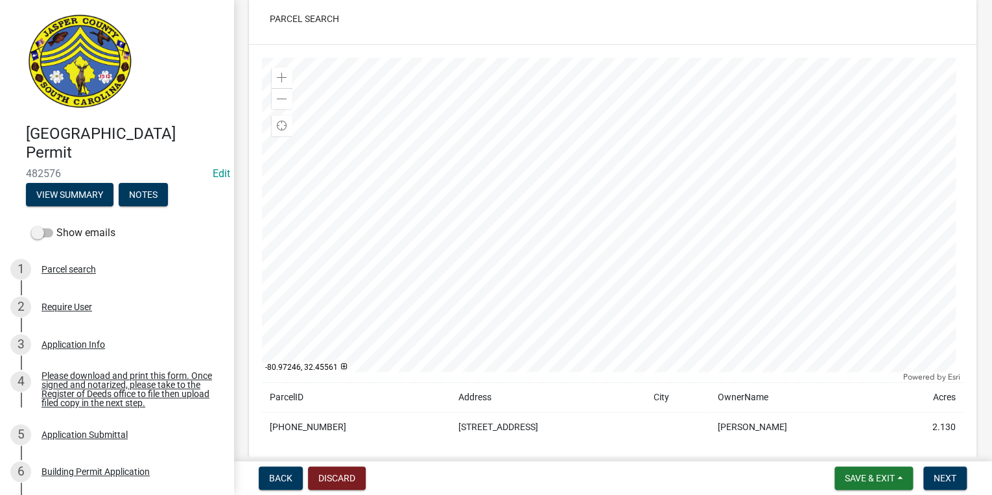
scroll to position [156, 0]
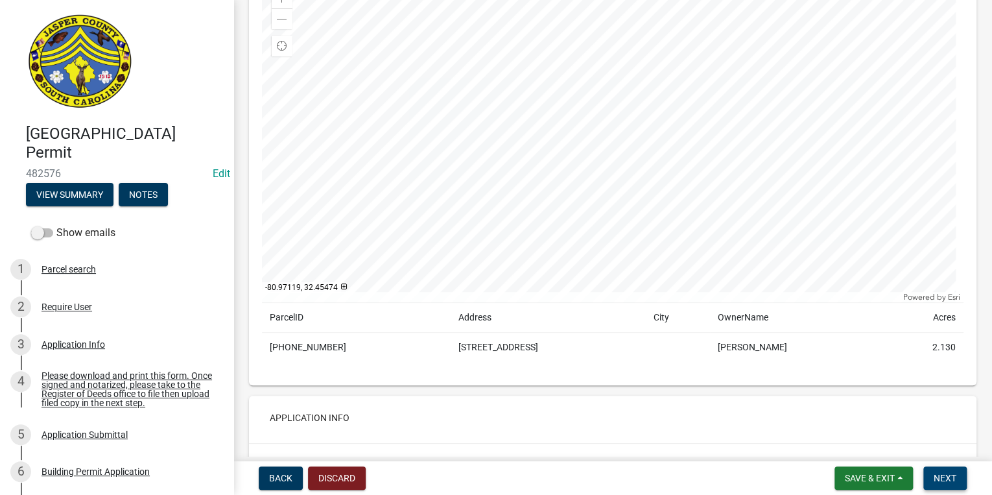
click at [934, 481] on span "Next" at bounding box center [945, 478] width 23 height 10
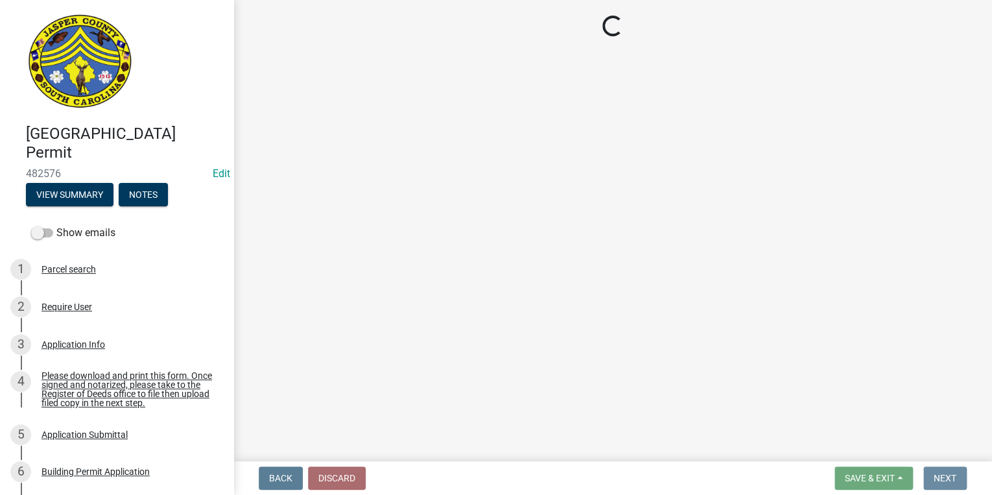
scroll to position [0, 0]
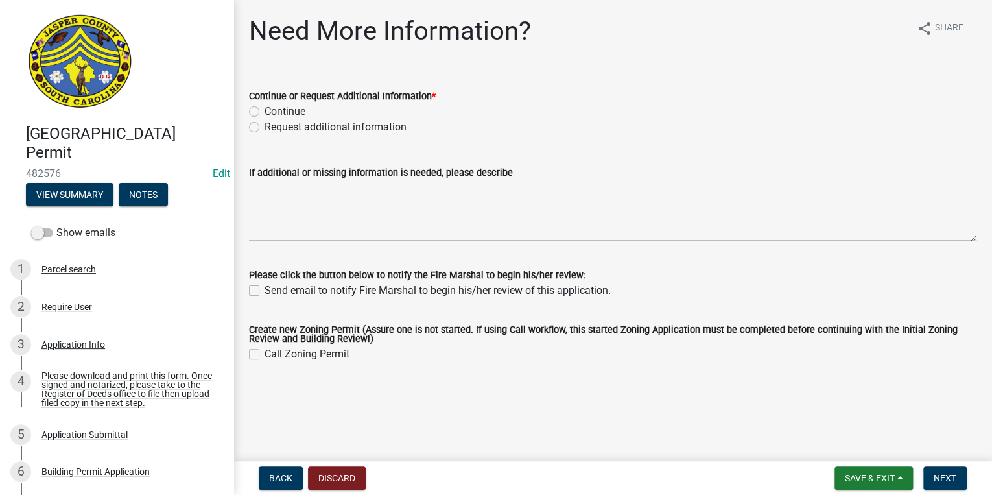
click at [265, 113] on label "Continue" at bounding box center [285, 112] width 41 height 16
click at [265, 112] on input "Continue" at bounding box center [269, 108] width 8 height 8
radio input "true"
click at [944, 473] on span "Next" at bounding box center [945, 478] width 23 height 10
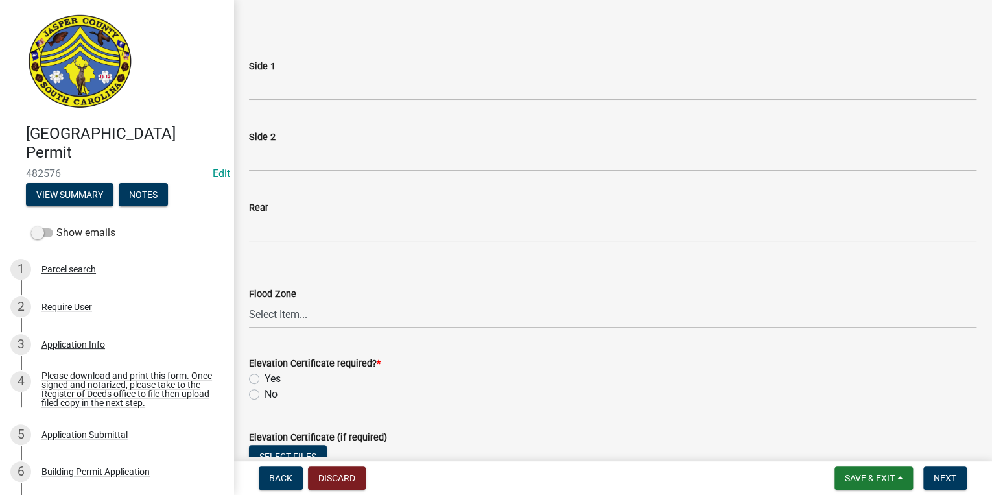
scroll to position [311, 0]
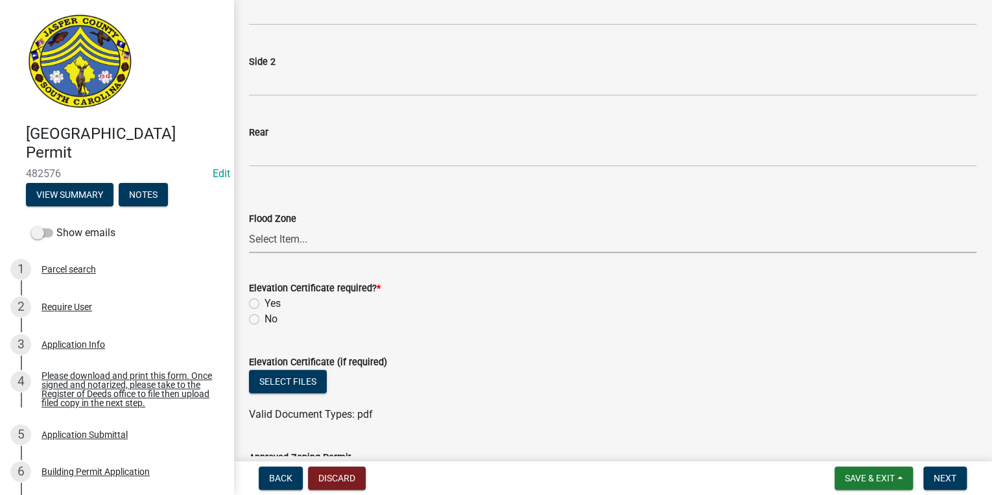
click at [275, 245] on select "Select Item... A AE X Shaded X N/A" at bounding box center [613, 239] width 728 height 27
click at [249, 226] on select "Select Item... A AE X Shaded X N/A" at bounding box center [613, 239] width 728 height 27
select select "61611ad6-14f2-499c-805c-58607f11e2fc"
click at [265, 314] on label "No" at bounding box center [271, 319] width 13 height 16
click at [265, 314] on input "No" at bounding box center [269, 315] width 8 height 8
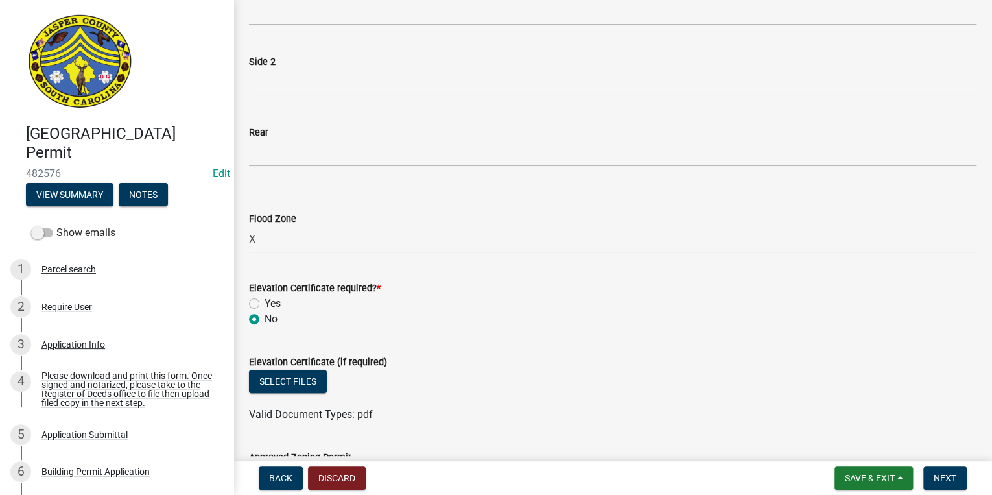
radio input "true"
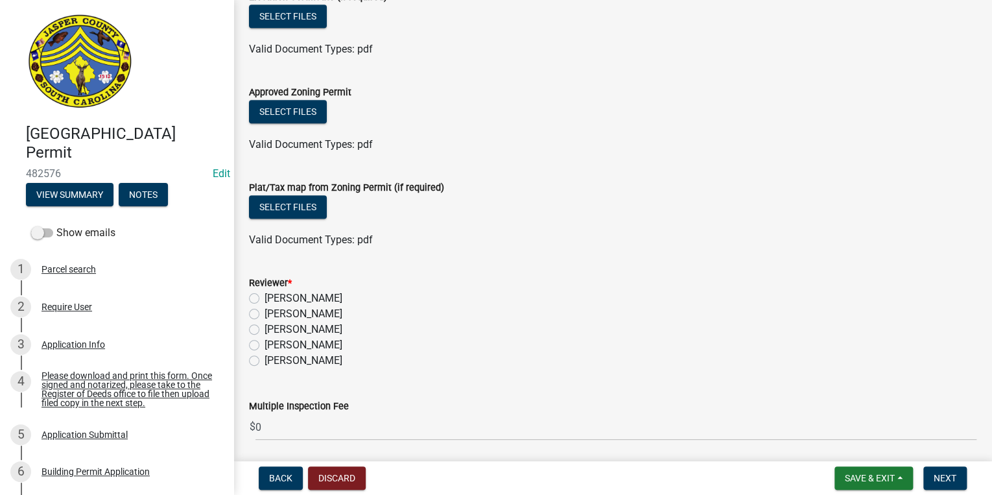
scroll to position [767, 0]
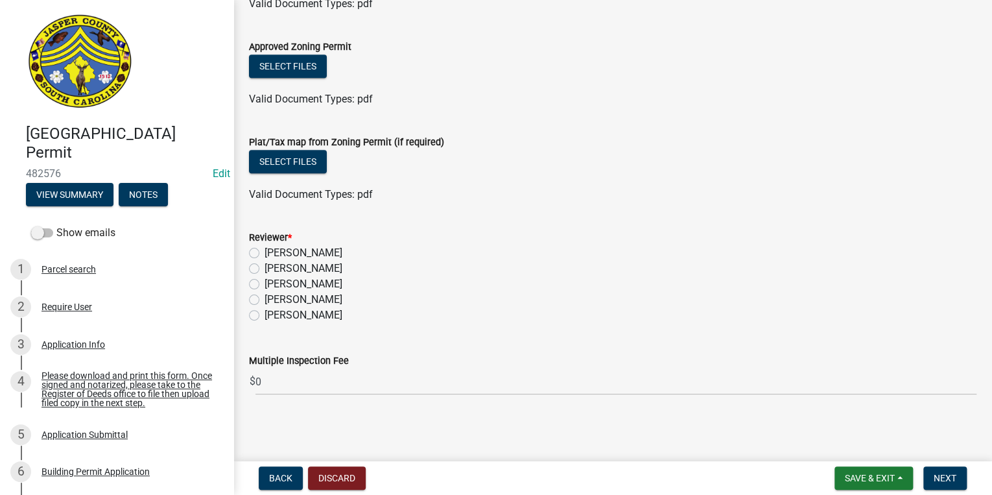
click at [265, 254] on label "[PERSON_NAME]" at bounding box center [304, 253] width 78 height 16
click at [265, 254] on input "[PERSON_NAME]" at bounding box center [269, 249] width 8 height 8
radio input "true"
click at [937, 473] on span "Next" at bounding box center [945, 478] width 23 height 10
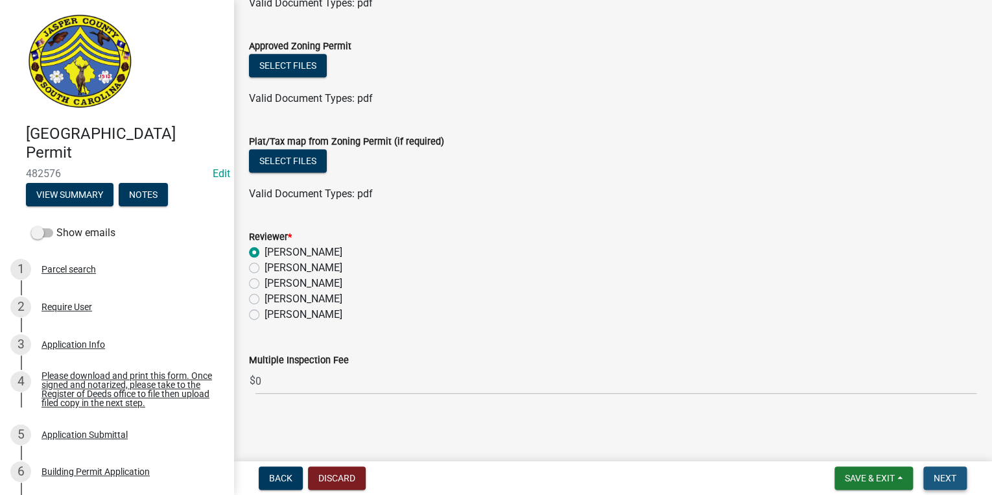
scroll to position [0, 0]
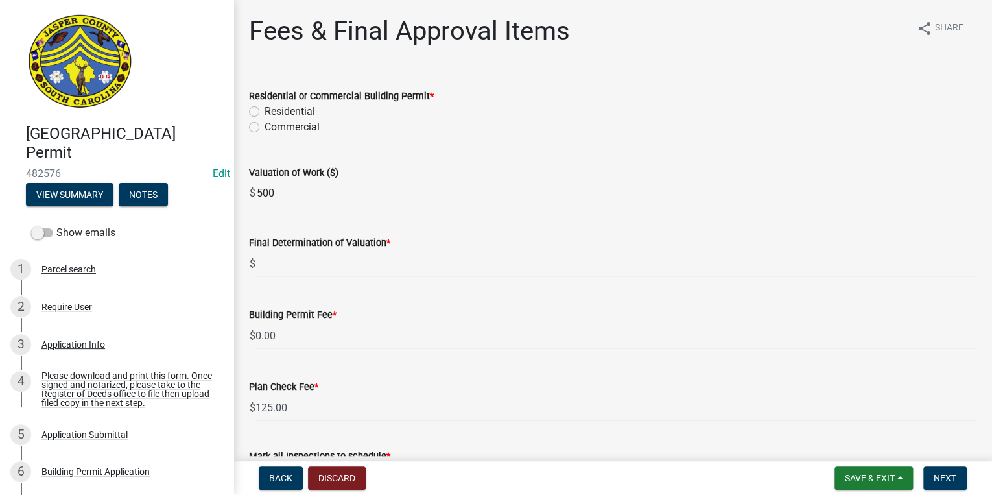
click at [265, 110] on label "Residential" at bounding box center [290, 112] width 51 height 16
click at [265, 110] on input "Residential" at bounding box center [269, 108] width 8 height 8
radio input "true"
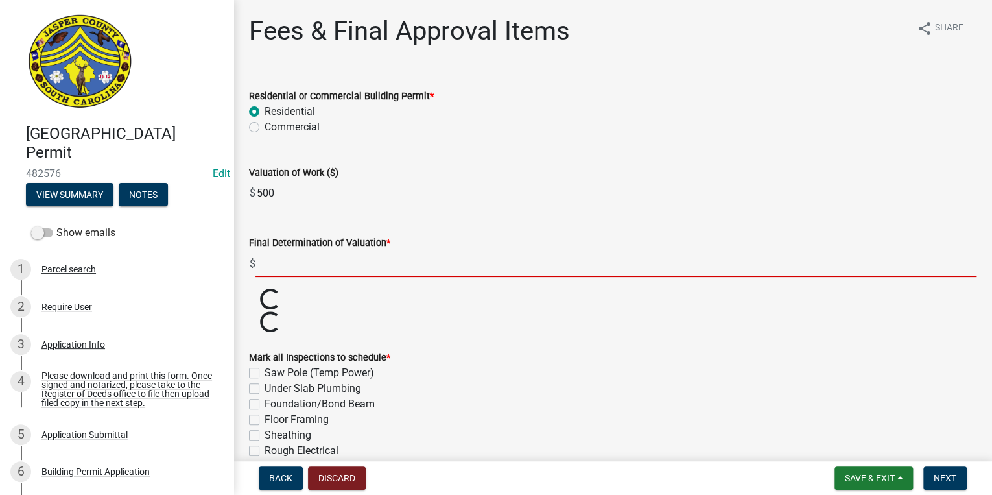
click at [300, 267] on input "text" at bounding box center [616, 263] width 721 height 27
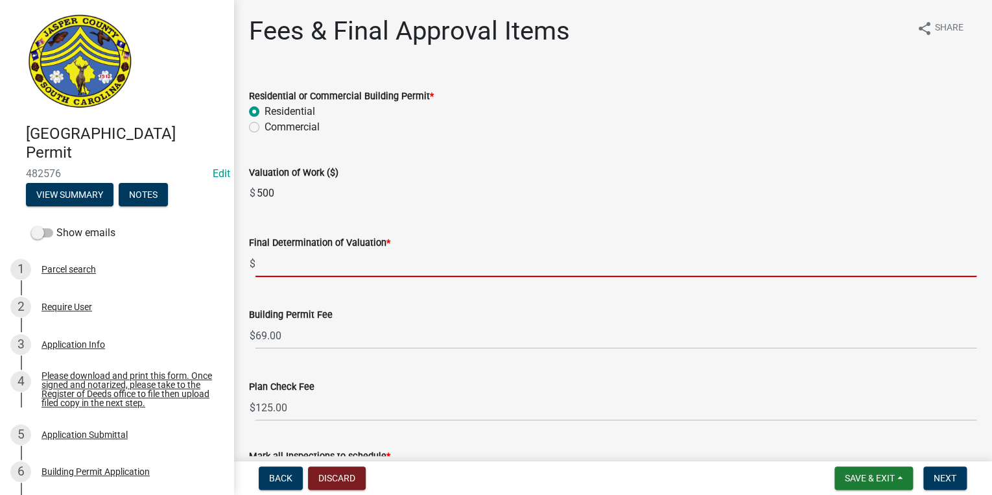
type input "5"
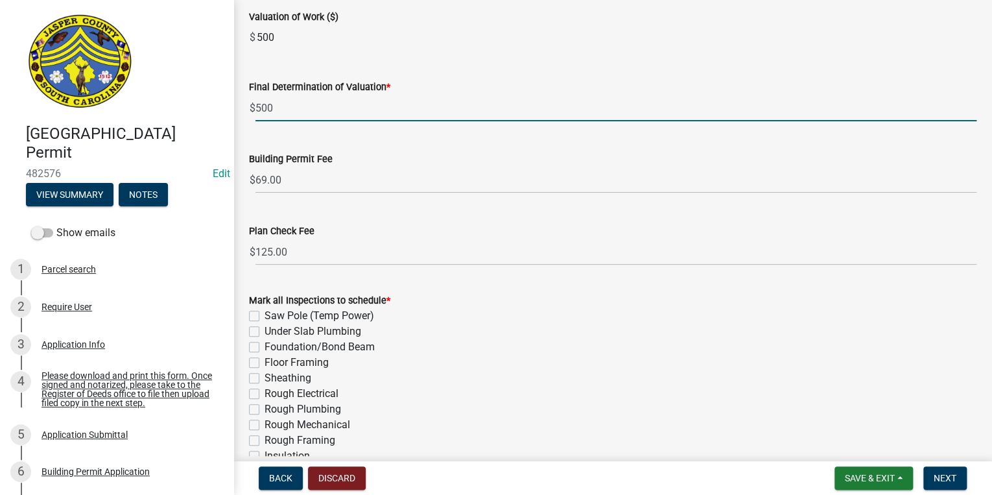
scroll to position [208, 0]
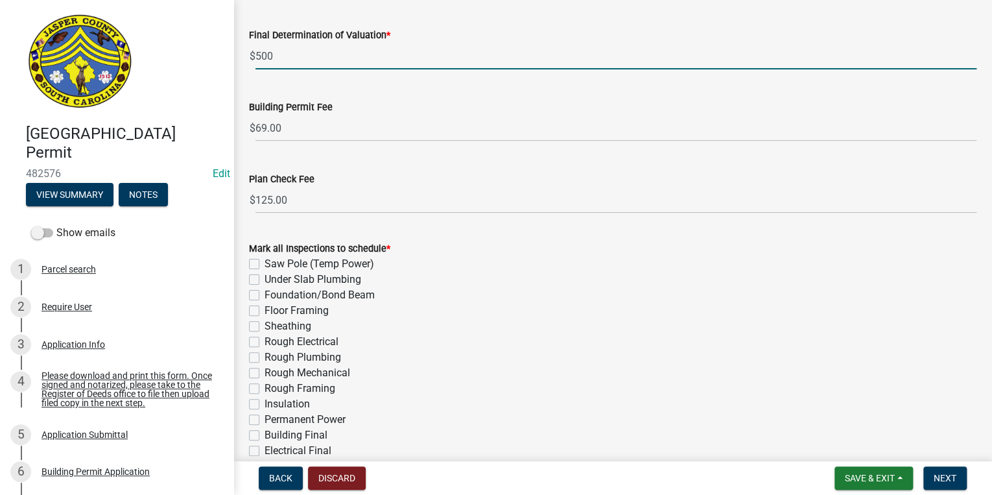
type input "500"
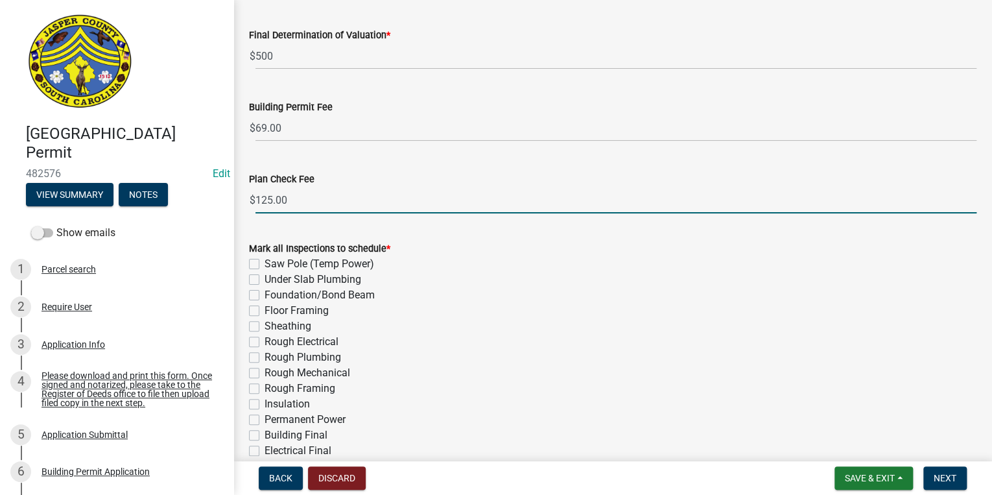
click at [331, 208] on input "125.00" at bounding box center [616, 200] width 721 height 27
type input "1"
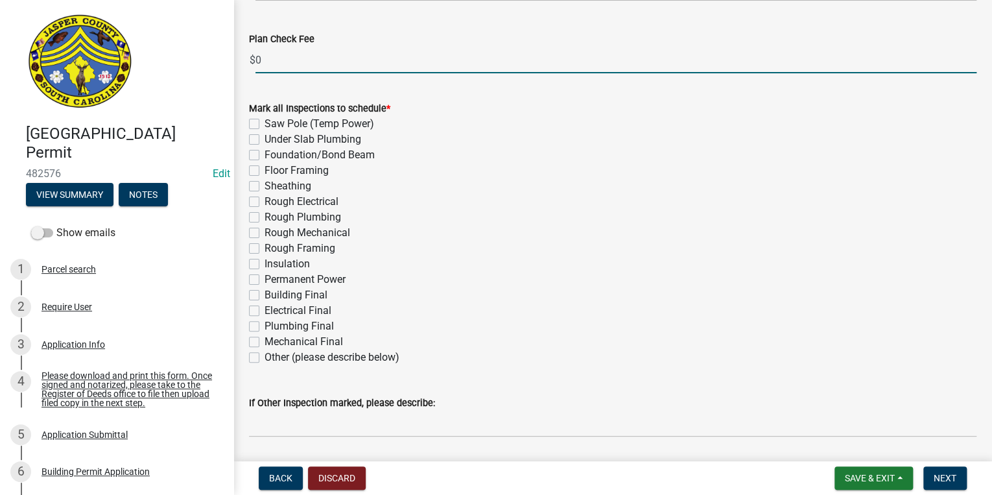
scroll to position [363, 0]
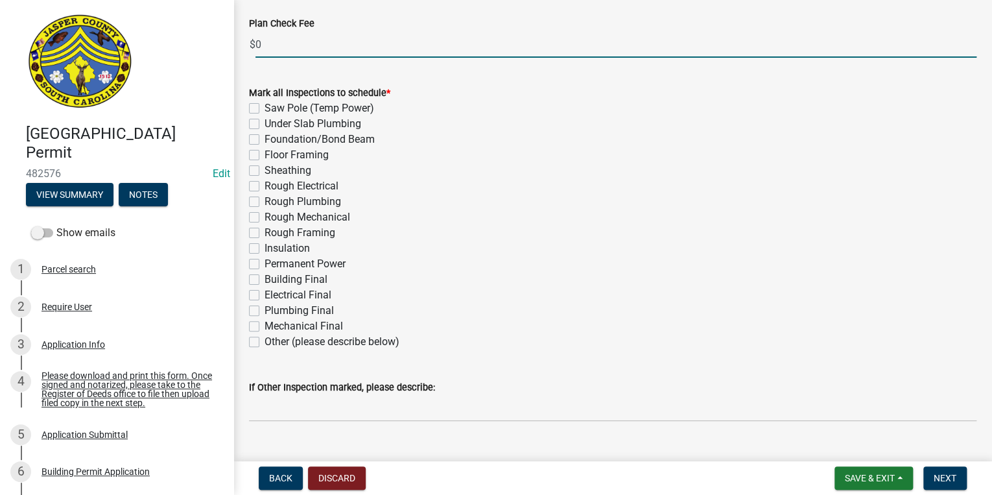
type input "0"
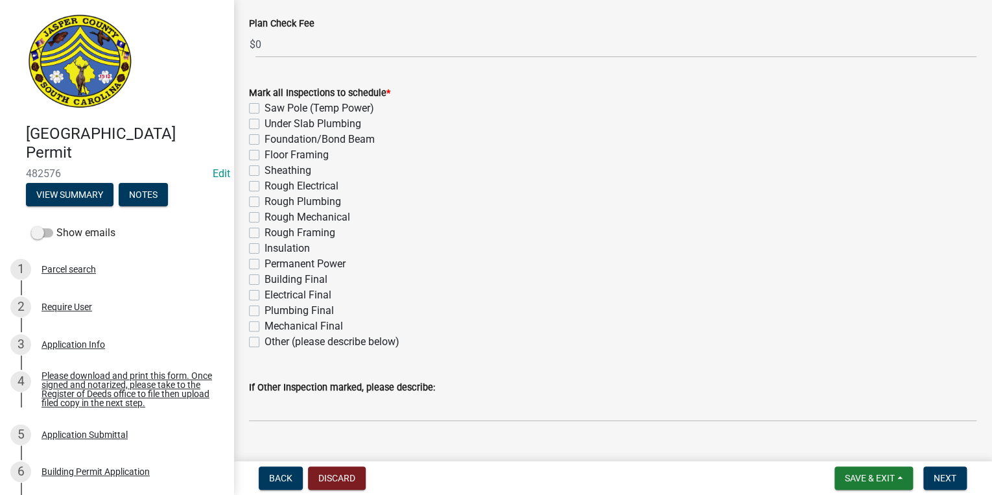
click at [248, 338] on div "Mark all Inspections to schedule * Saw Pole (Temp Power) Under Slab Plumbing Fo…" at bounding box center [612, 209] width 747 height 280
click at [265, 344] on label "Other (please describe below)" at bounding box center [332, 342] width 135 height 16
click at [265, 342] on input "Other (please describe below)" at bounding box center [269, 338] width 8 height 8
checkbox input "true"
checkbox input "false"
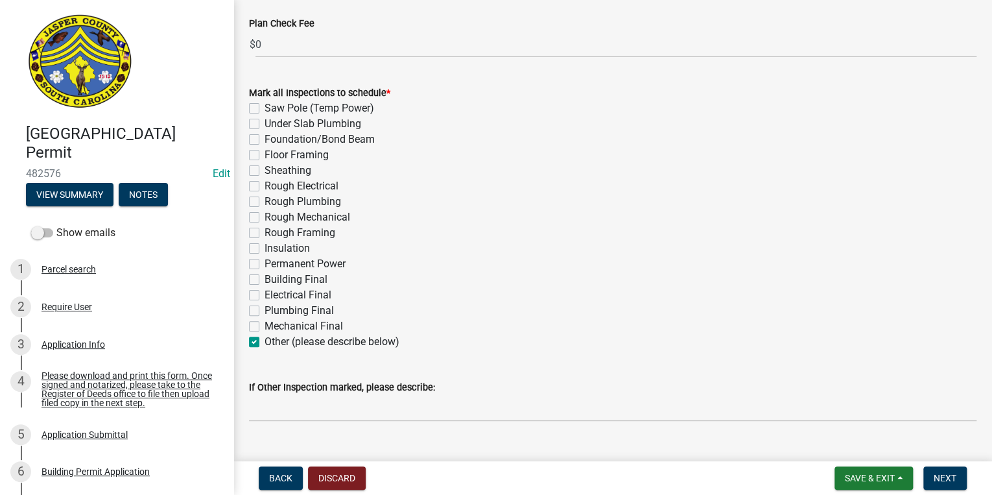
checkbox input "false"
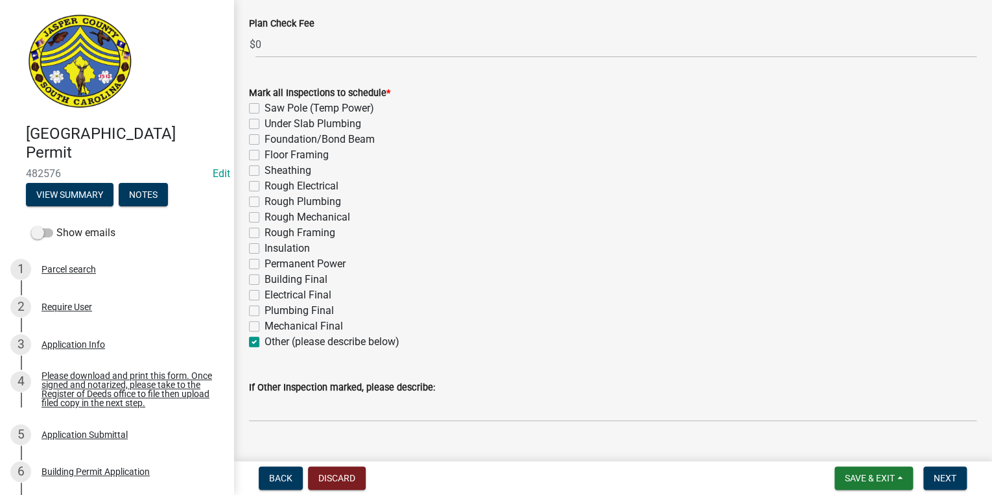
checkbox input "false"
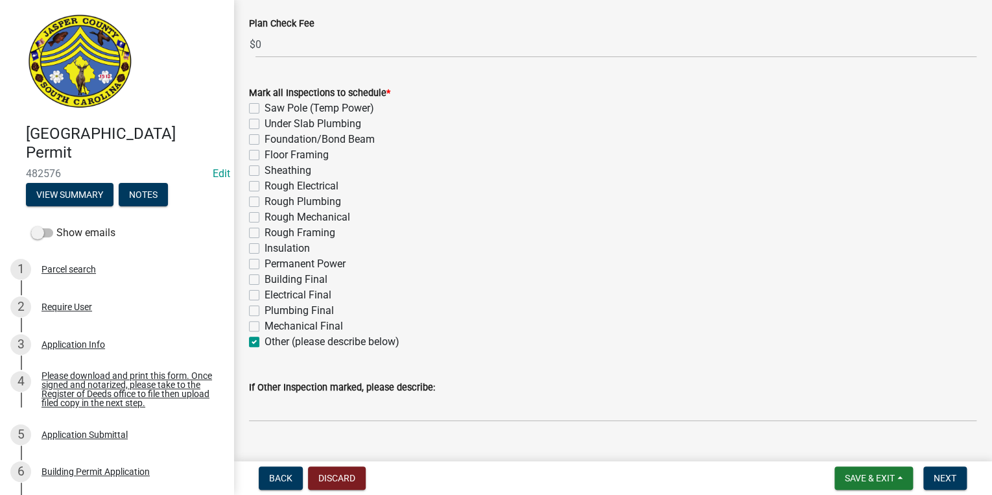
checkbox input "false"
checkbox input "true"
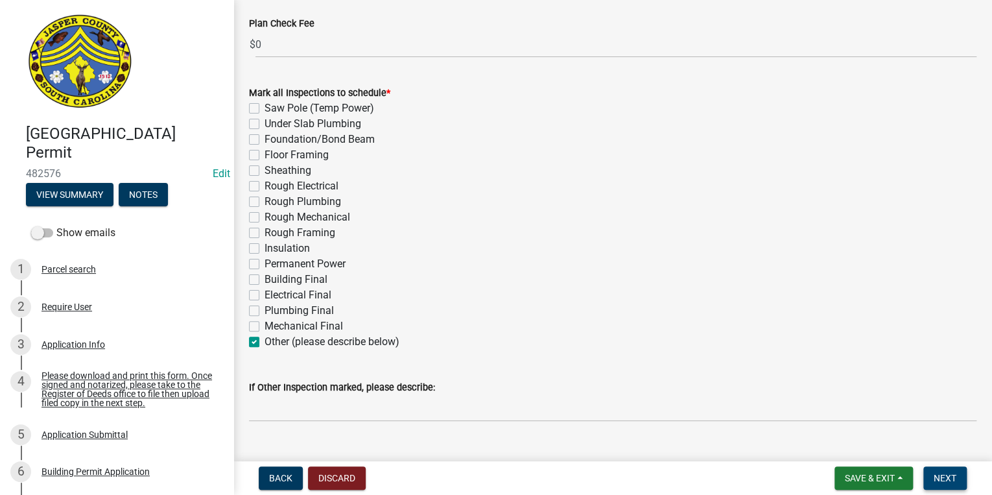
click at [948, 479] on span "Next" at bounding box center [945, 478] width 23 height 10
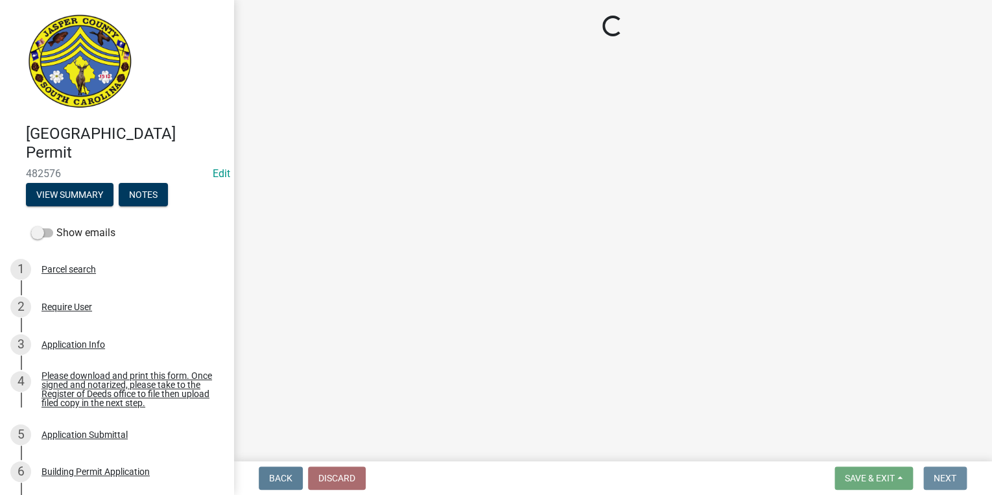
scroll to position [0, 0]
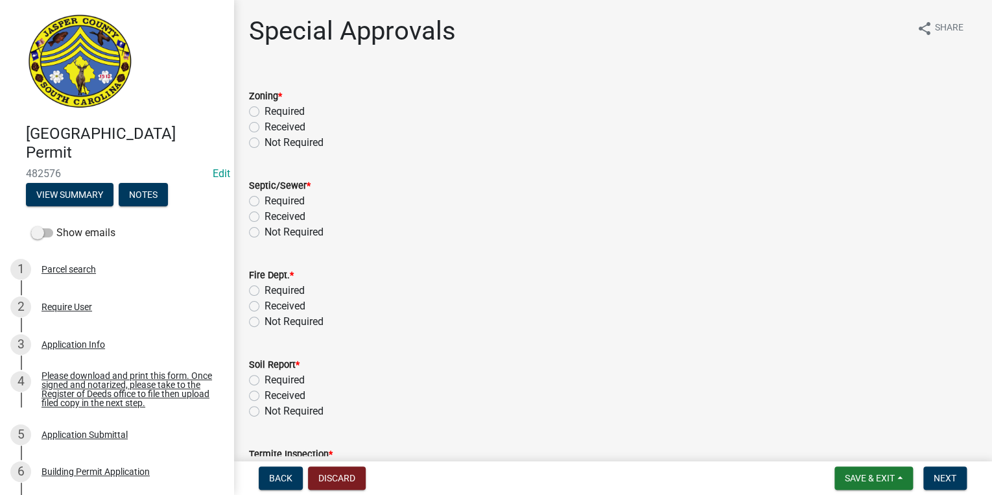
drag, startPoint x: 252, startPoint y: 140, endPoint x: 259, endPoint y: 197, distance: 57.0
click at [265, 143] on label "Not Required" at bounding box center [294, 143] width 59 height 16
click at [265, 143] on input "Not Required" at bounding box center [269, 139] width 8 height 8
radio input "true"
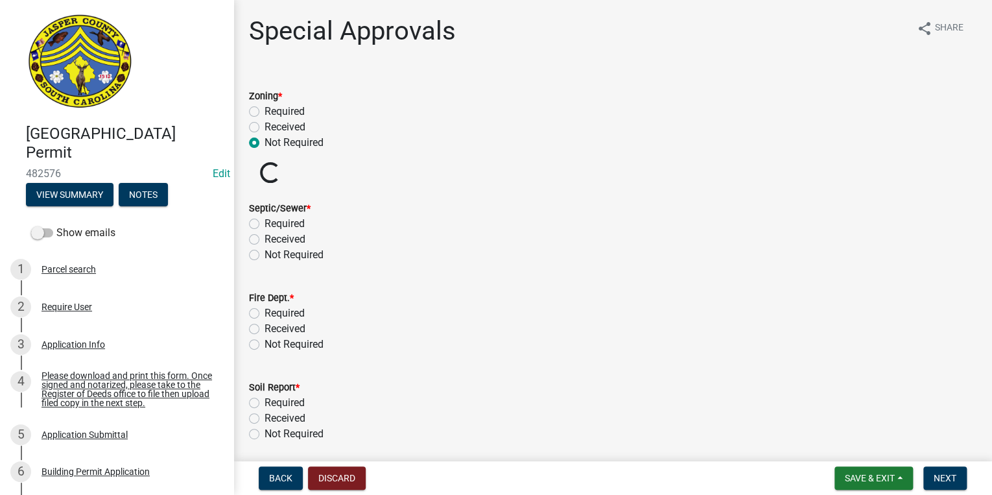
click at [265, 253] on label "Not Required" at bounding box center [294, 255] width 59 height 16
click at [265, 253] on input "Not Required" at bounding box center [269, 251] width 8 height 8
radio input "true"
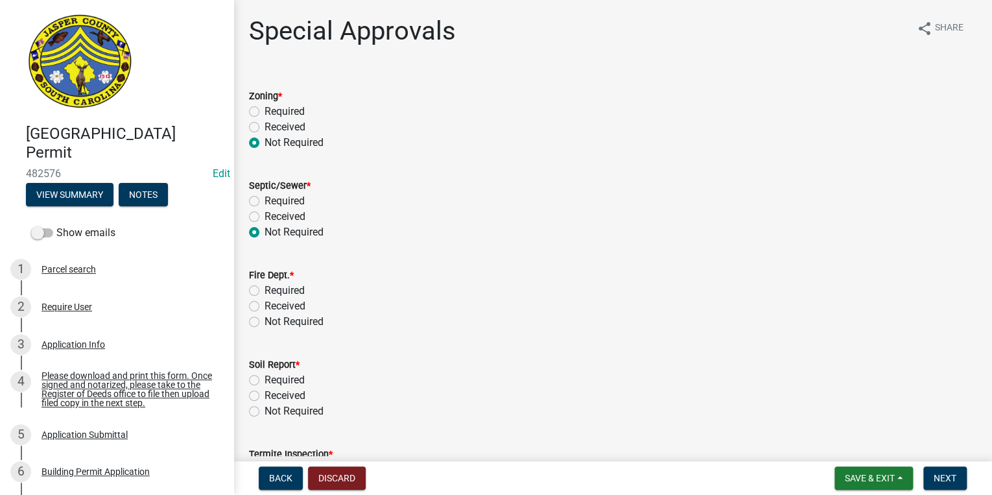
click at [265, 318] on label "Not Required" at bounding box center [294, 322] width 59 height 16
click at [265, 318] on input "Not Required" at bounding box center [269, 318] width 8 height 8
radio input "true"
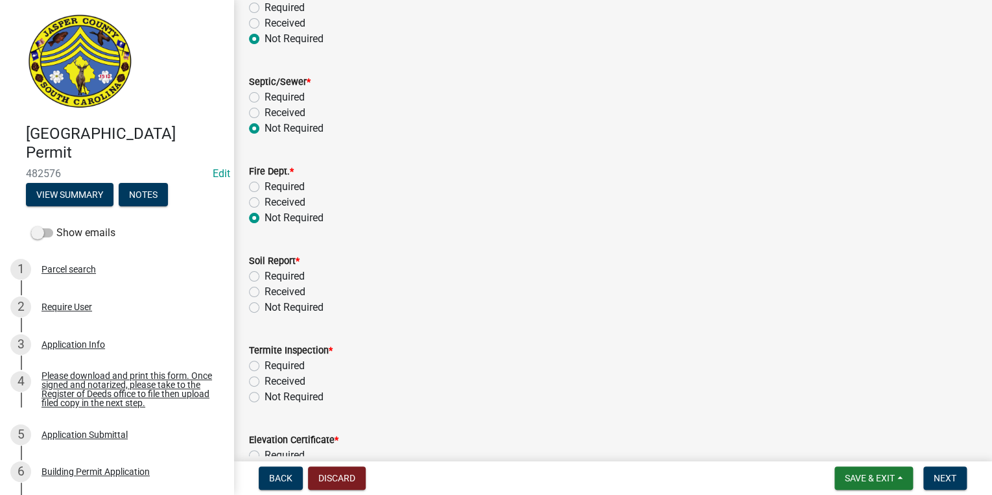
click at [265, 311] on label "Not Required" at bounding box center [294, 308] width 59 height 16
click at [265, 308] on input "Not Required" at bounding box center [269, 304] width 8 height 8
radio input "true"
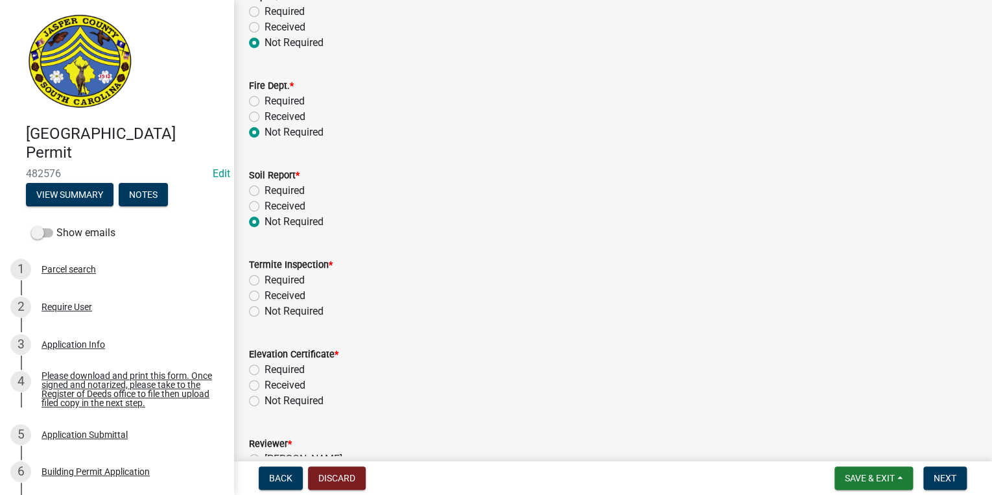
scroll to position [259, 0]
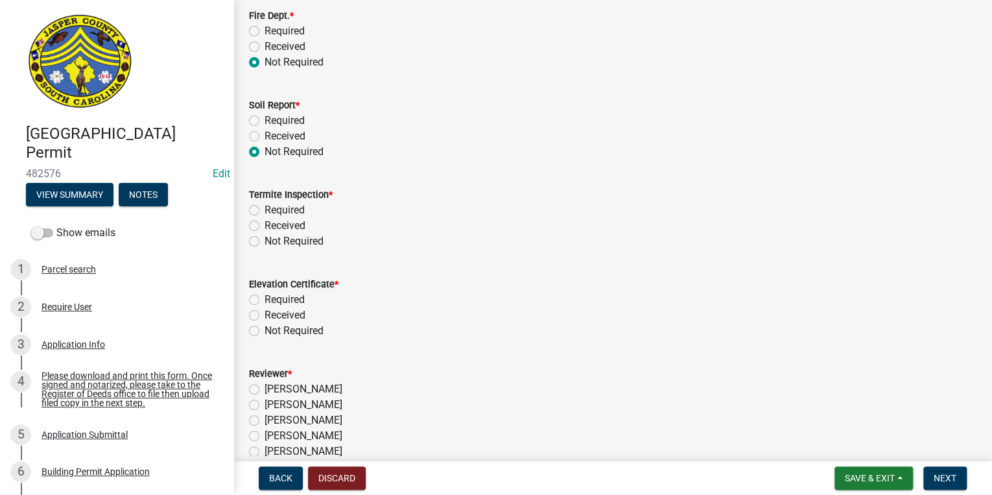
drag, startPoint x: 254, startPoint y: 243, endPoint x: 256, endPoint y: 279, distance: 35.8
click at [265, 243] on label "Not Required" at bounding box center [294, 241] width 59 height 16
click at [265, 242] on input "Not Required" at bounding box center [269, 237] width 8 height 8
radio input "true"
click at [265, 335] on label "Not Required" at bounding box center [294, 331] width 59 height 16
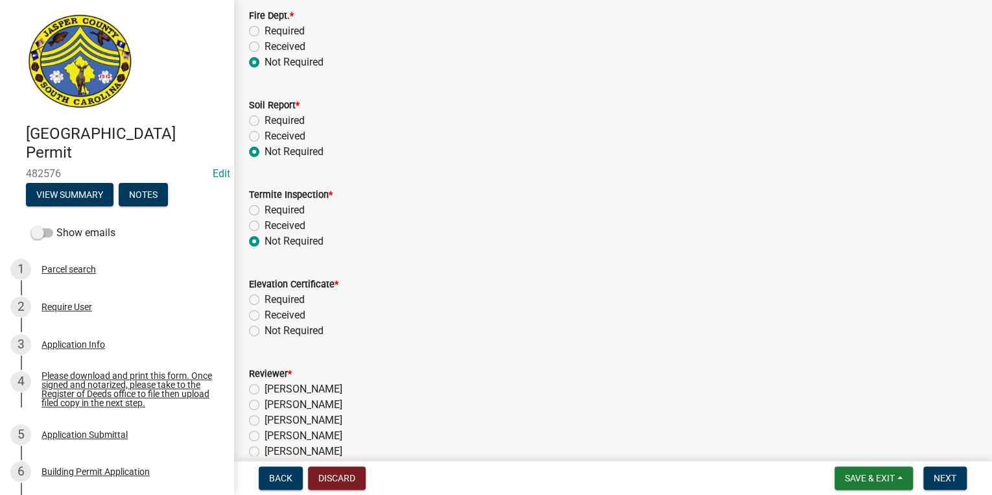
click at [265, 331] on input "Not Required" at bounding box center [269, 327] width 8 height 8
radio input "true"
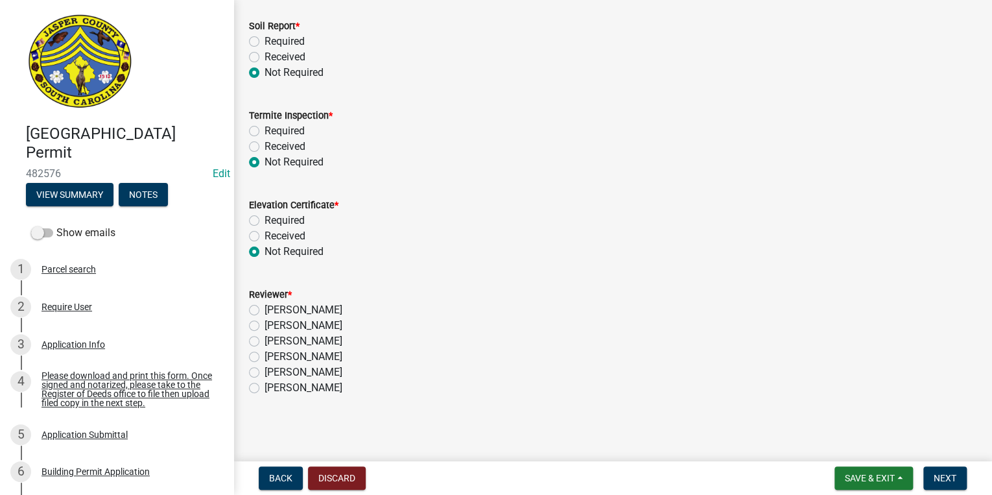
scroll to position [340, 0]
click at [265, 354] on label "[PERSON_NAME]" at bounding box center [304, 356] width 78 height 16
click at [265, 354] on input "[PERSON_NAME]" at bounding box center [269, 352] width 8 height 8
radio input "true"
click at [949, 481] on span "Next" at bounding box center [945, 478] width 23 height 10
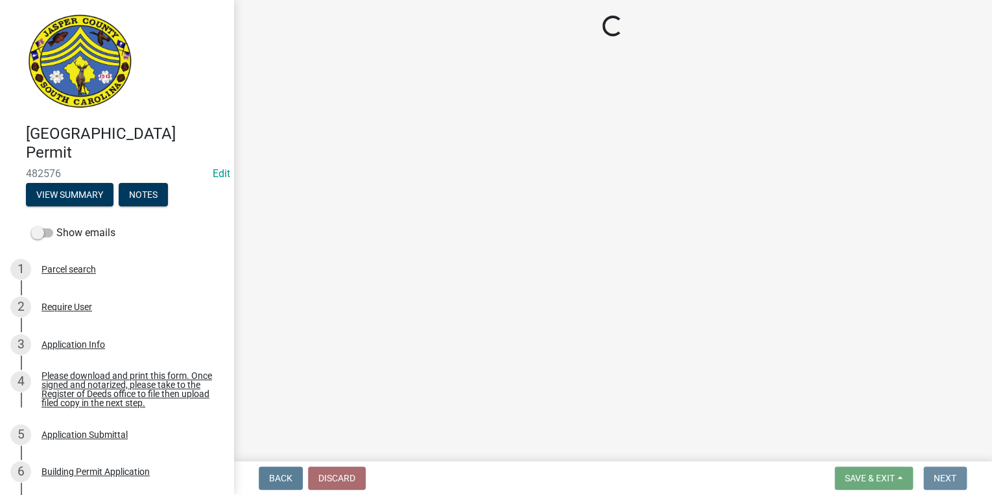
scroll to position [0, 0]
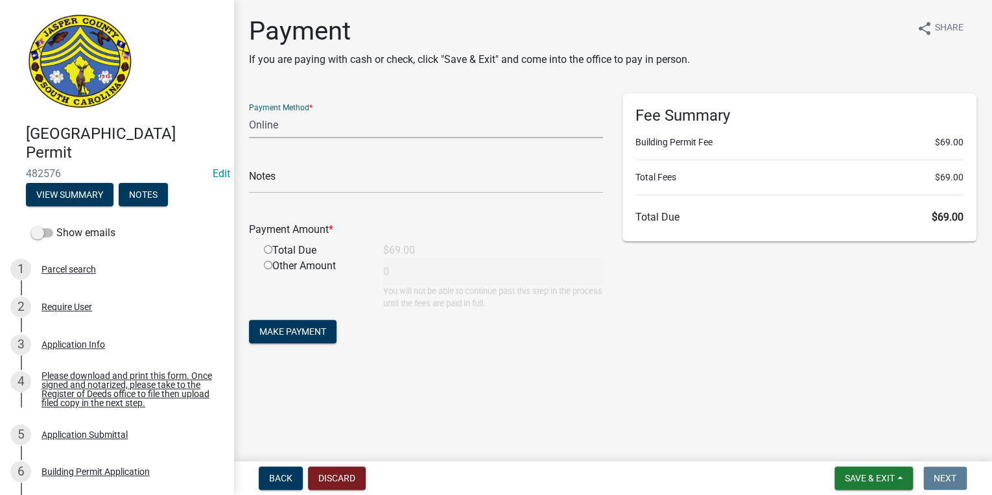
click at [310, 126] on select "Credit Card POS Check Cash Online" at bounding box center [426, 125] width 354 height 27
click at [249, 112] on select "Credit Card POS Check Cash Online" at bounding box center [426, 125] width 354 height 27
click at [289, 127] on select "Credit Card POS Check Cash Online" at bounding box center [426, 125] width 354 height 27
select select "1: 0"
click at [249, 112] on select "Credit Card POS Check Cash Online" at bounding box center [426, 125] width 354 height 27
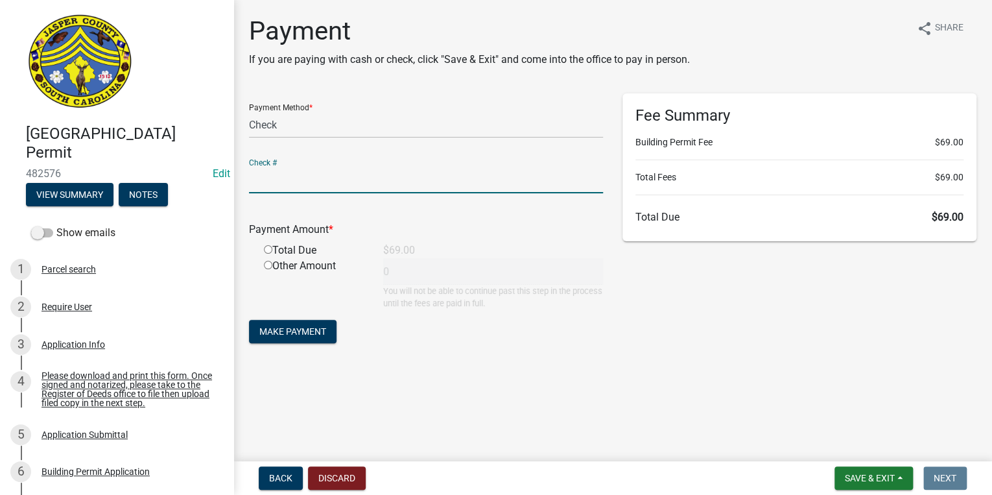
drag, startPoint x: 285, startPoint y: 174, endPoint x: 302, endPoint y: 187, distance: 21.3
click at [285, 174] on input "text" at bounding box center [426, 180] width 354 height 27
type input "8617"
click at [266, 244] on div "Total Due" at bounding box center [313, 251] width 119 height 16
click at [268, 248] on input "radio" at bounding box center [268, 249] width 8 height 8
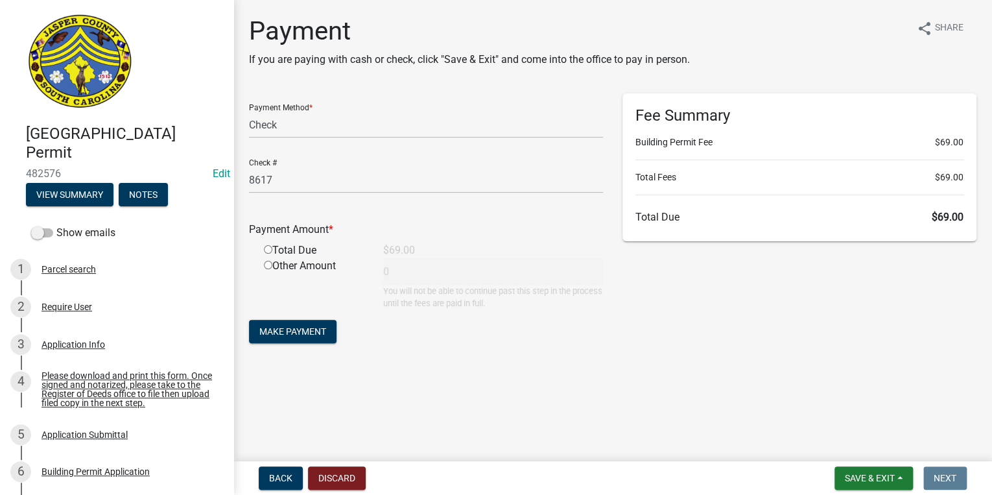
radio input "true"
type input "69"
click at [286, 334] on span "Make Payment" at bounding box center [292, 331] width 67 height 10
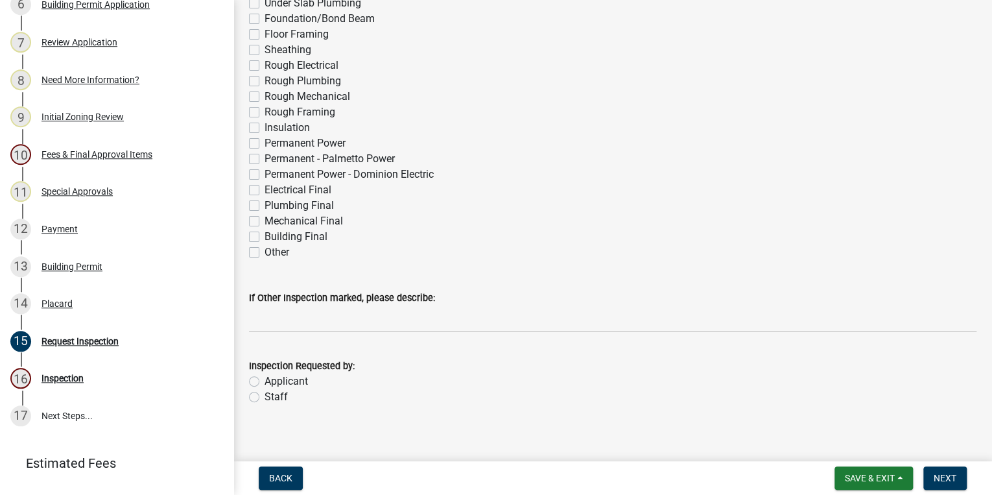
scroll to position [166, 0]
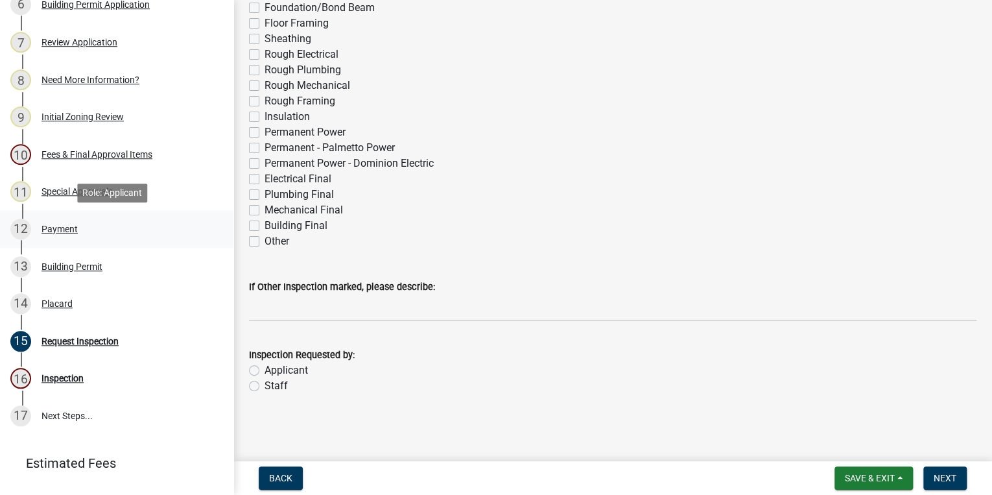
click at [69, 243] on link "12 Payment" at bounding box center [116, 229] width 233 height 38
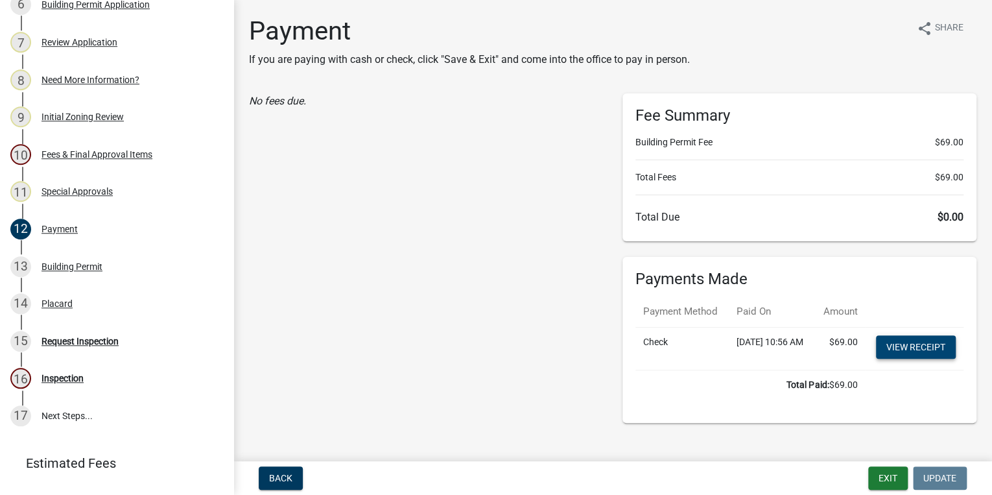
click at [903, 359] on link "View receipt" at bounding box center [916, 346] width 80 height 23
click at [106, 275] on div "13 Building Permit" at bounding box center [111, 266] width 202 height 21
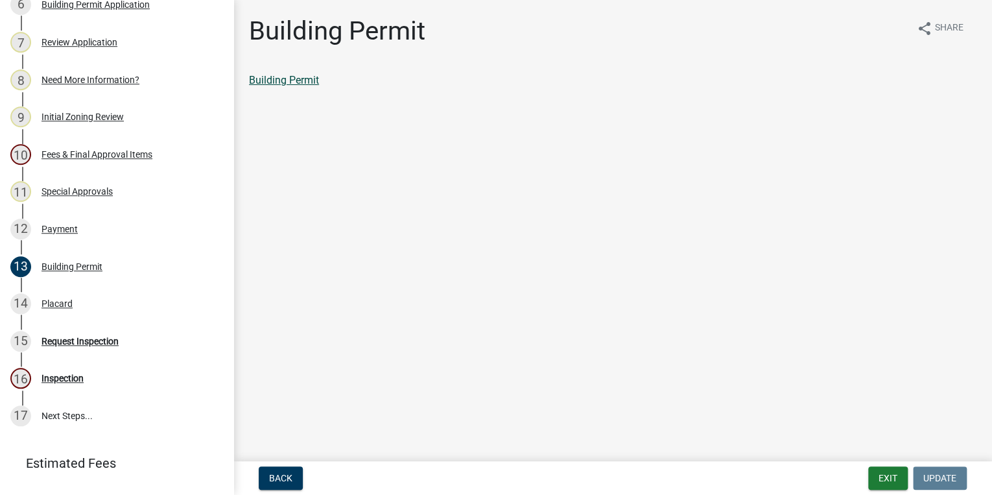
click at [270, 84] on link "Building Permit" at bounding box center [284, 80] width 70 height 12
click at [127, 301] on div "14 Placard" at bounding box center [111, 303] width 202 height 21
click at [274, 75] on link "Placard" at bounding box center [266, 80] width 35 height 12
